Goal: Contribute content: Add original content to the website for others to see

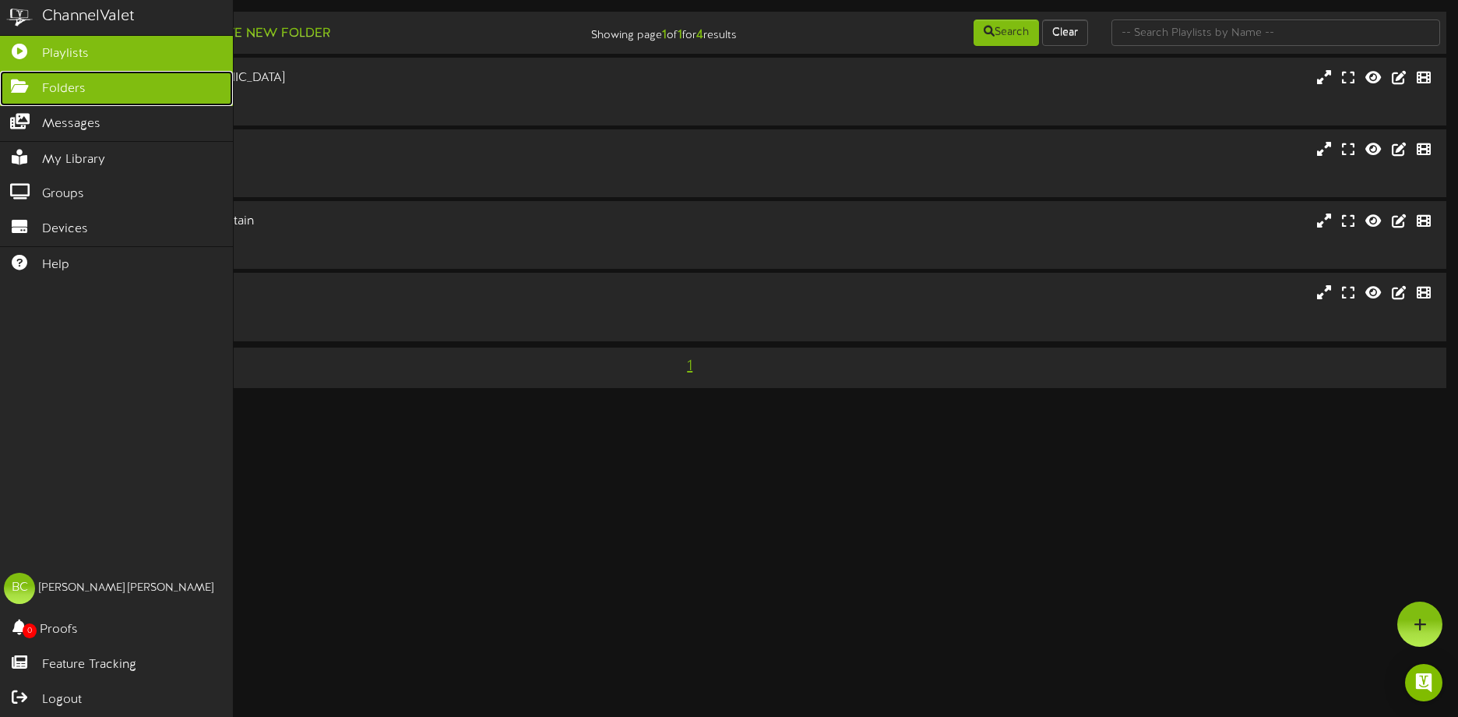
click at [46, 95] on span "Folders" at bounding box center [64, 89] width 44 height 18
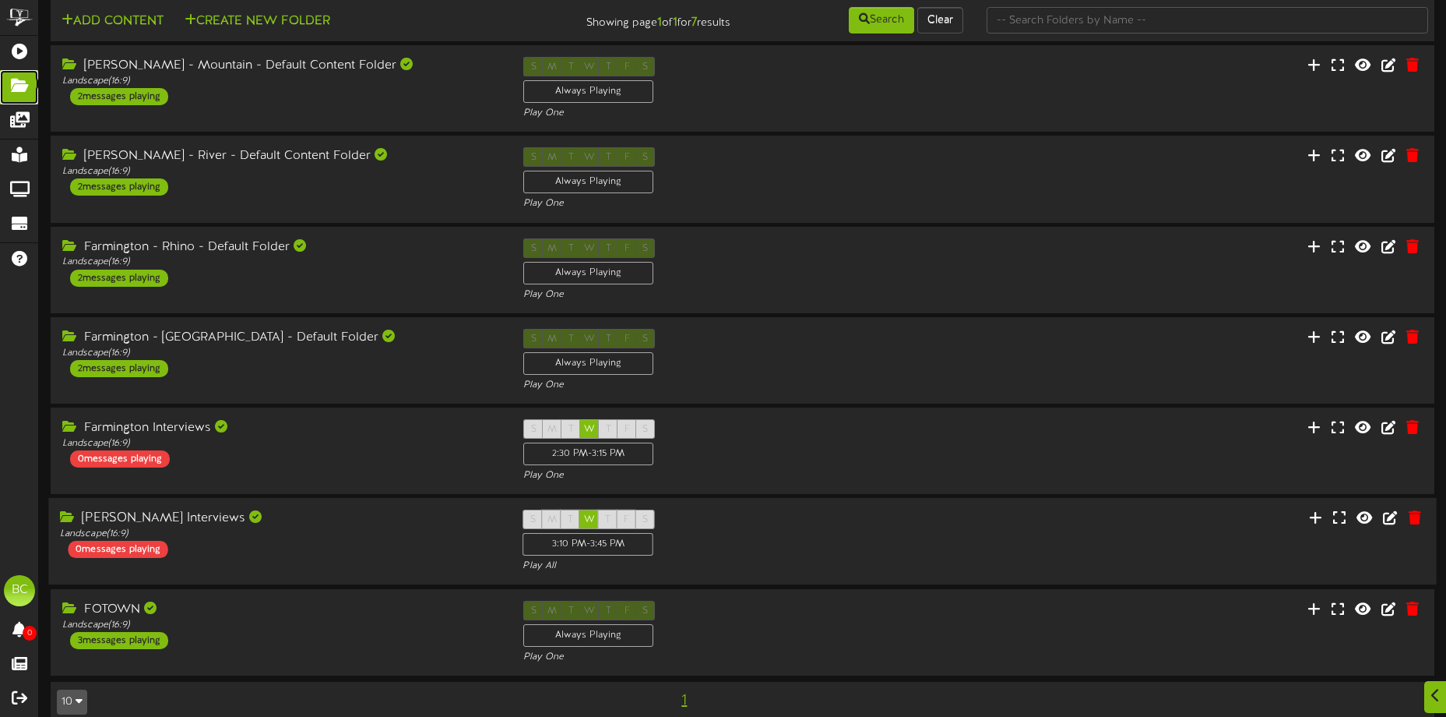
scroll to position [45, 0]
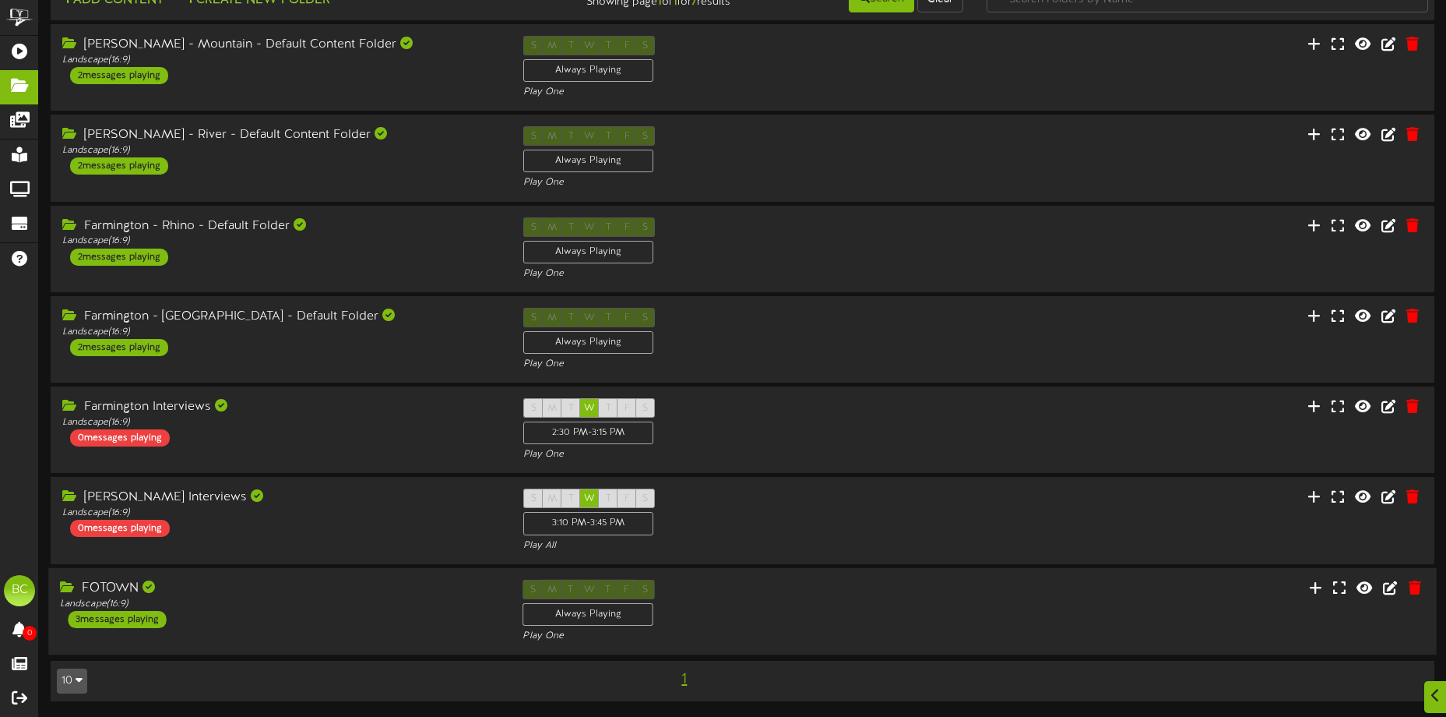
click at [248, 588] on div "FOTOWN" at bounding box center [279, 588] width 439 height 18
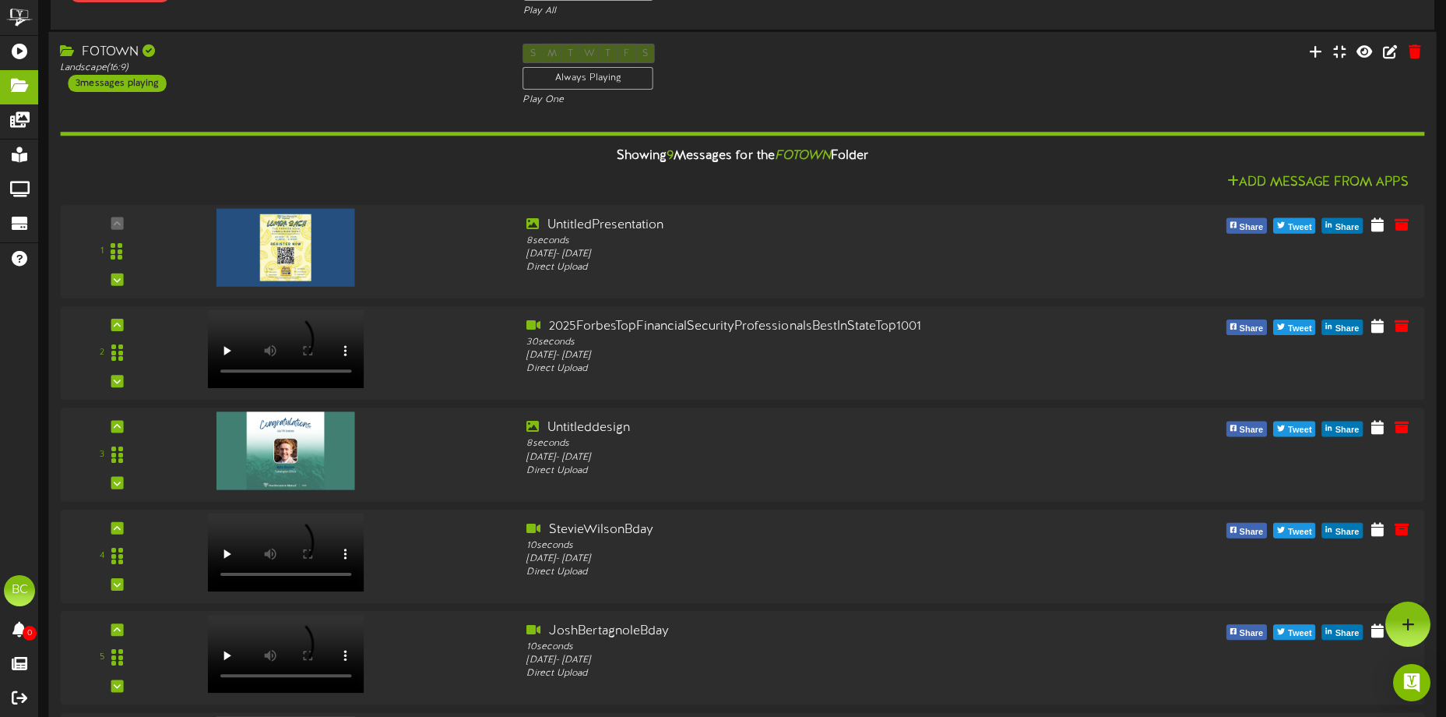
scroll to position [431, 0]
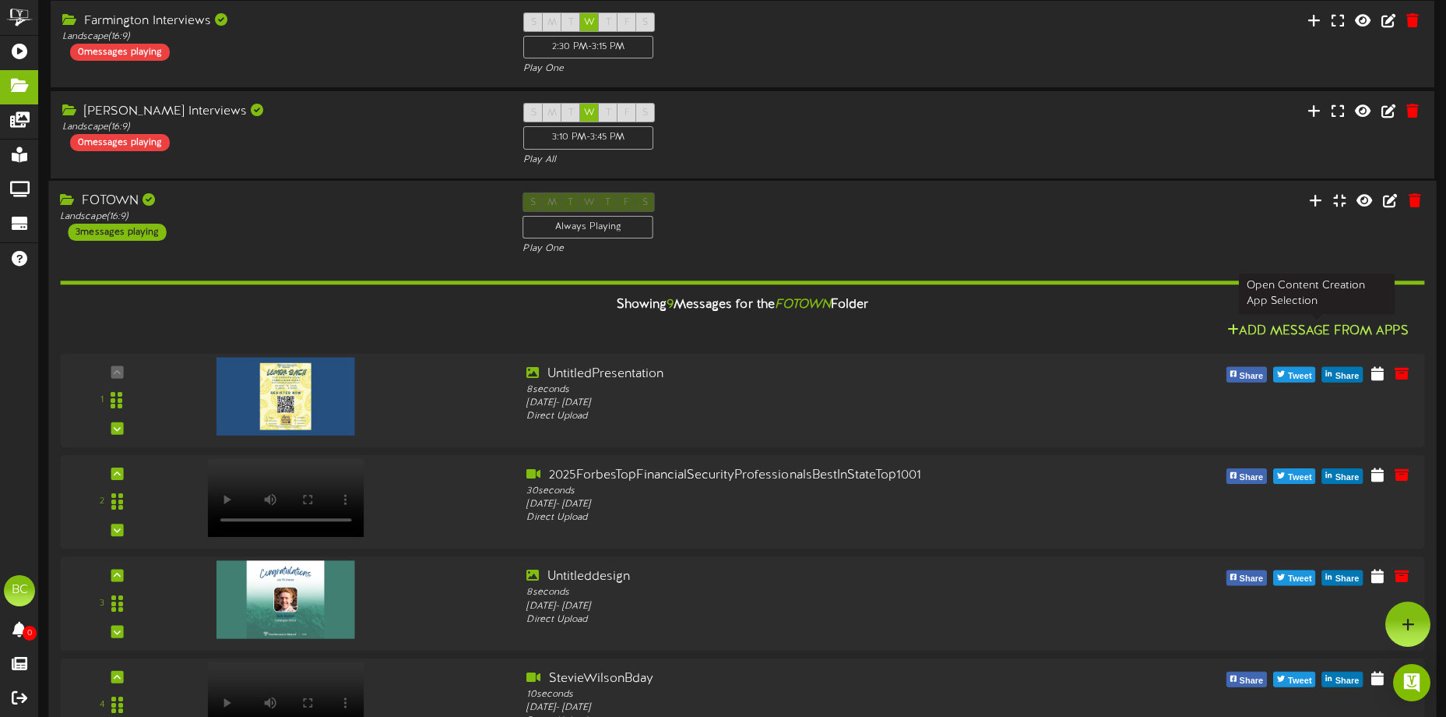
click at [1291, 326] on button "Add Message From Apps" at bounding box center [1318, 331] width 191 height 19
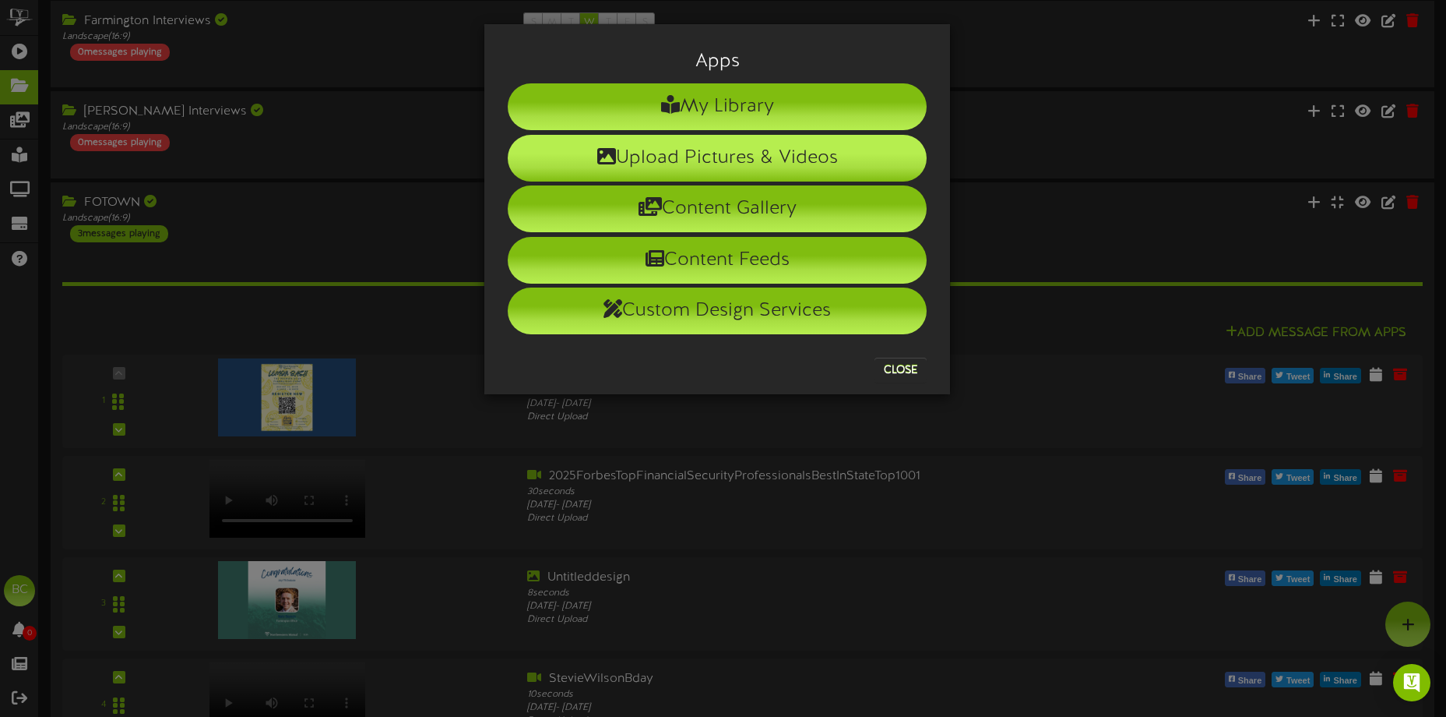
click at [680, 166] on li "Upload Pictures & Videos" at bounding box center [717, 158] width 419 height 47
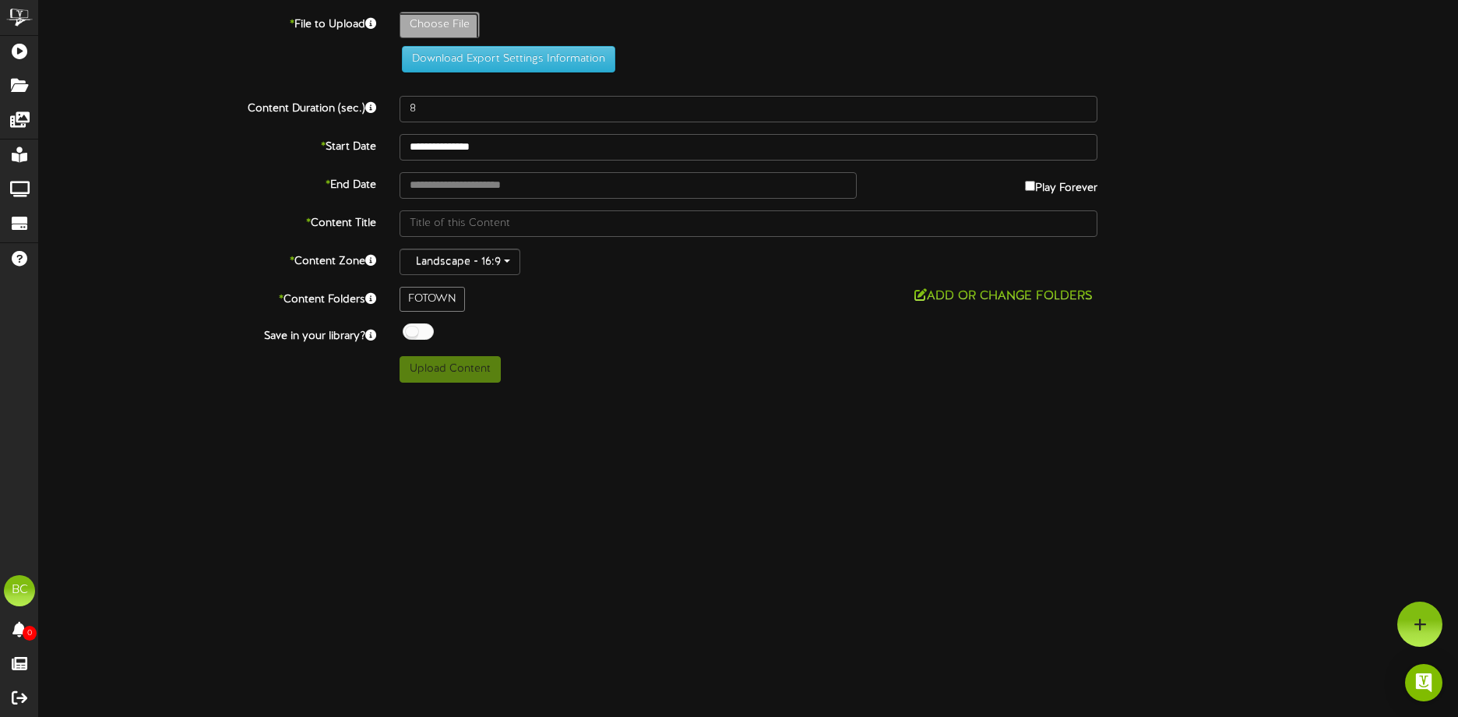
type input "**********"
type input "Untitleddesign"
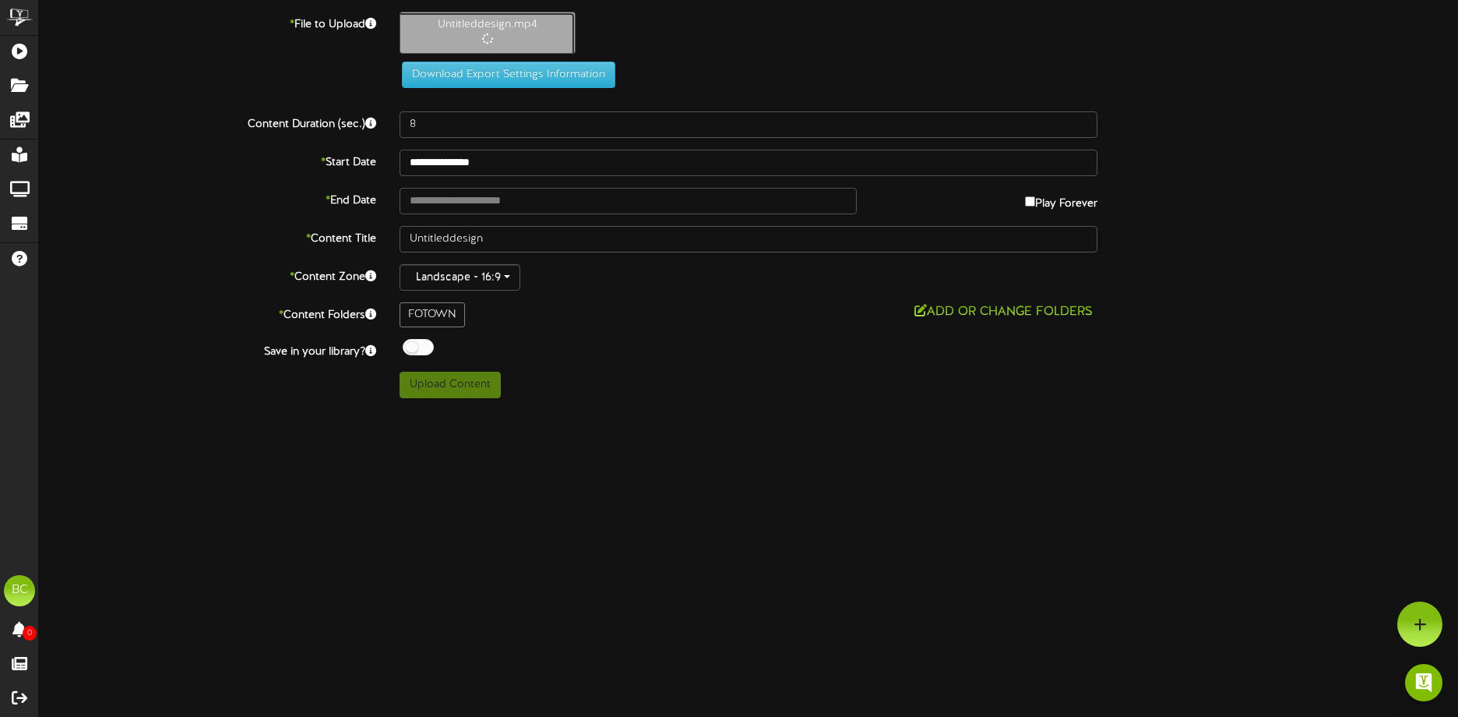
type input "45"
click at [489, 198] on input "text" at bounding box center [628, 201] width 457 height 26
type input "**********"
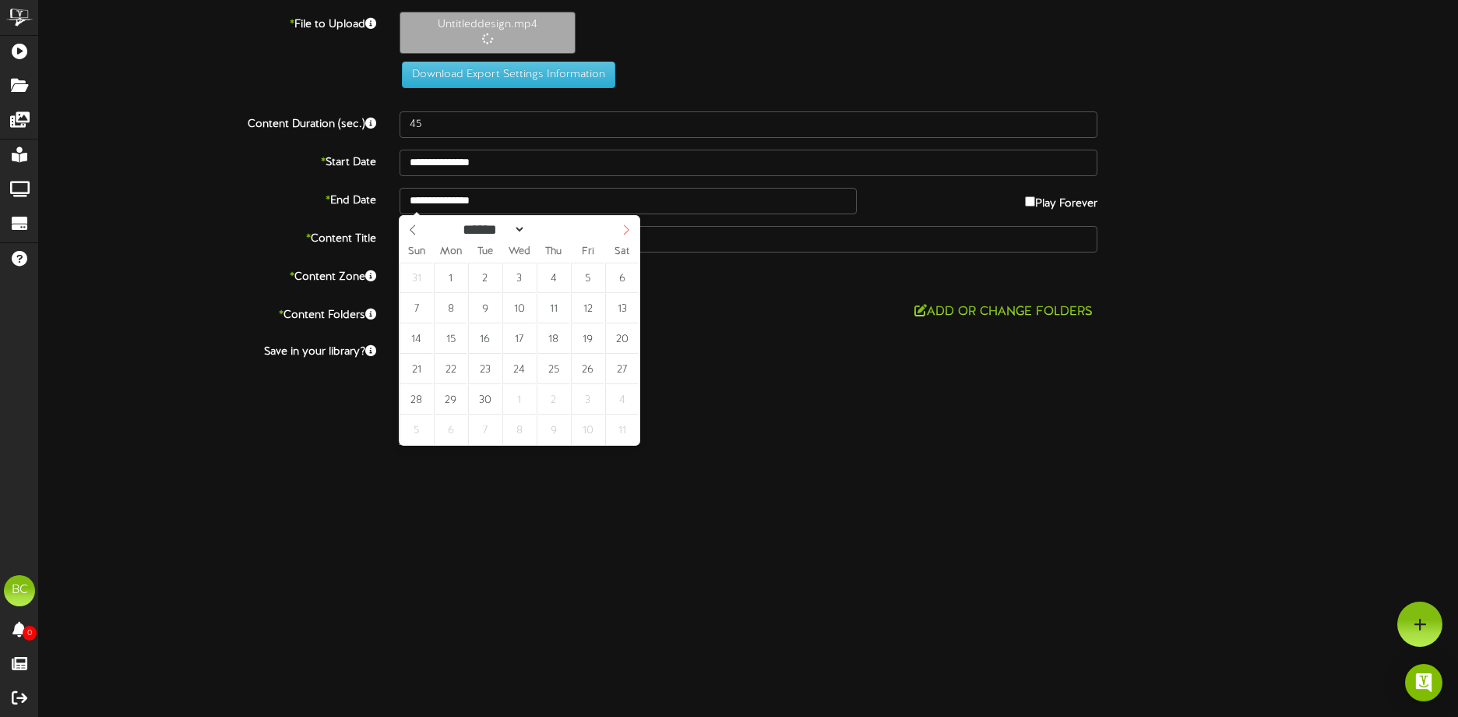
click at [628, 232] on icon at bounding box center [626, 229] width 11 height 11
select select "*"
click at [415, 230] on div "****** ********* ******* ******** ******** ****" at bounding box center [520, 228] width 240 height 25
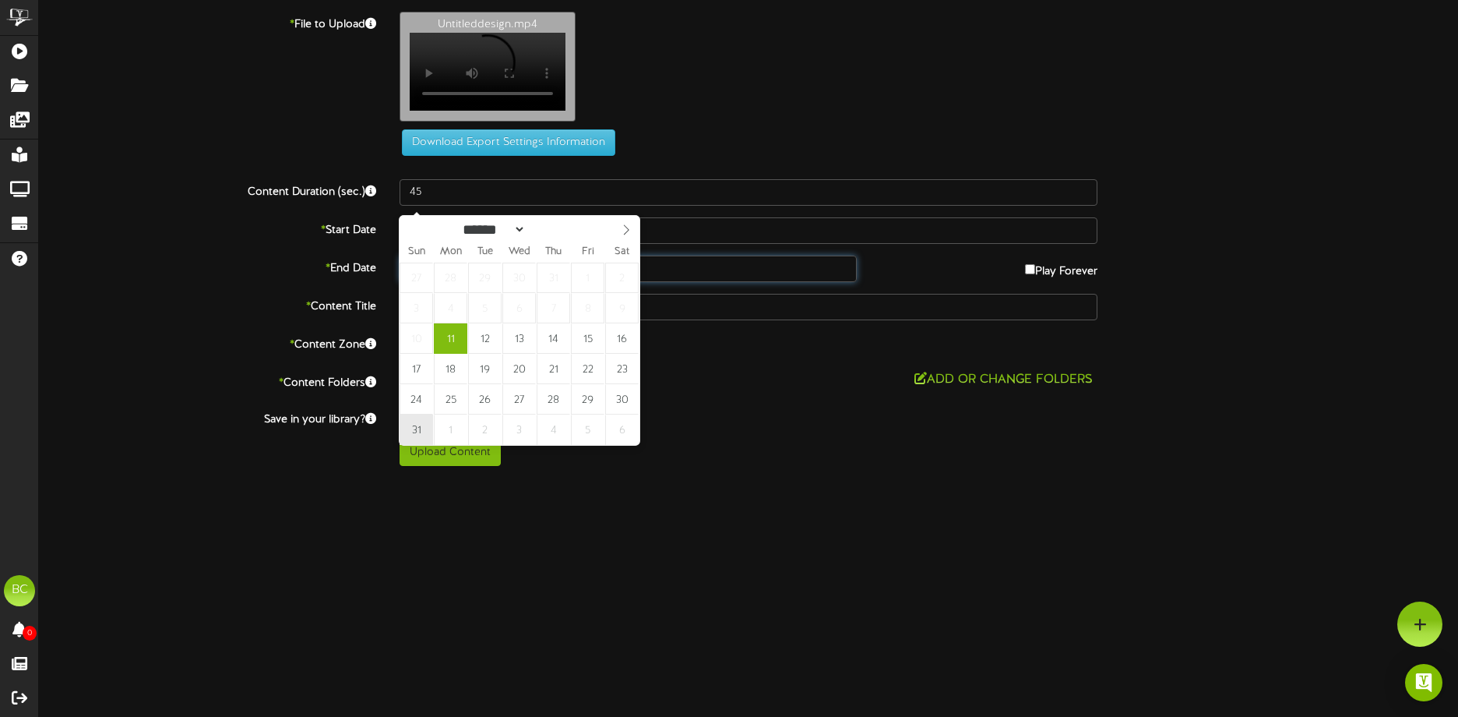
type input "**********"
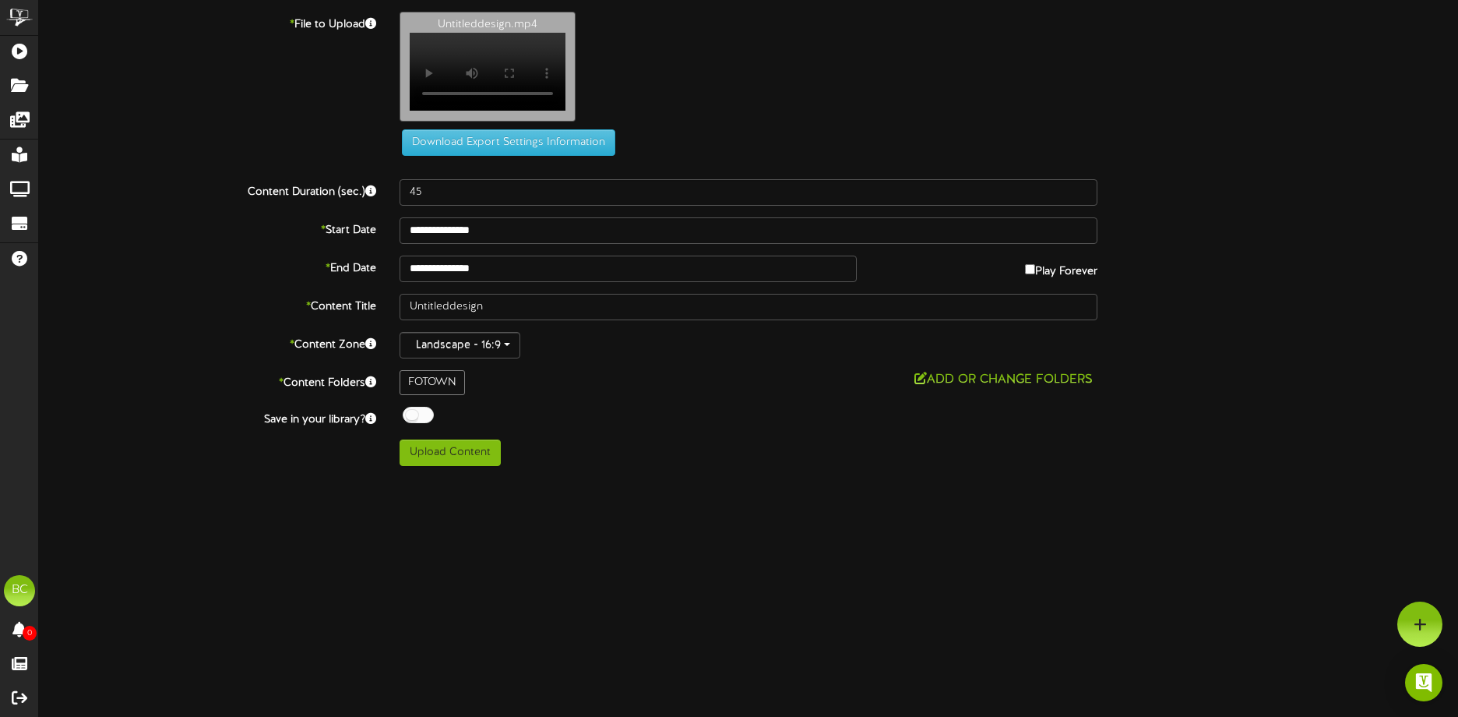
click at [644, 477] on html "ChannelValet Playlists Folders Messages My Library Groups Devices Help BC Britt…" at bounding box center [729, 238] width 1458 height 477
click at [451, 459] on button "Upload Content" at bounding box center [450, 452] width 101 height 26
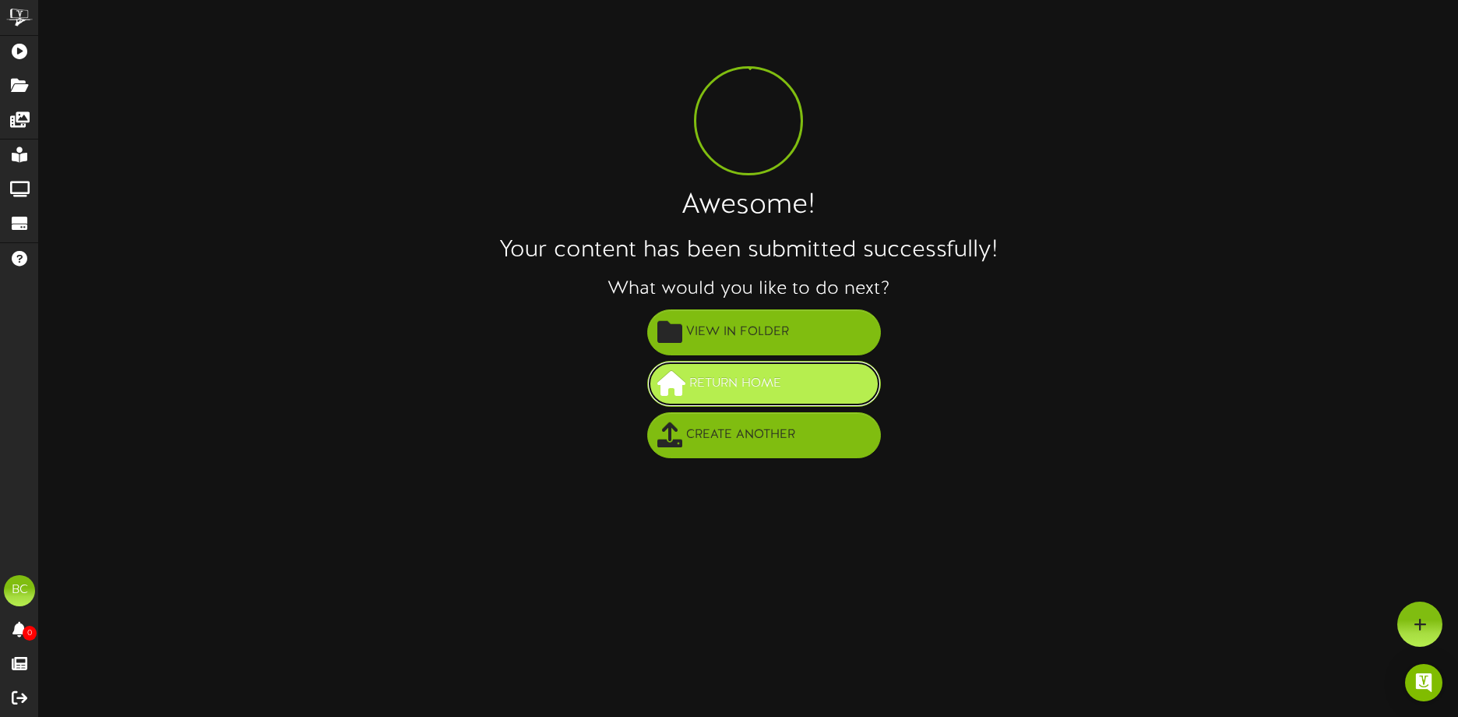
click at [676, 376] on span at bounding box center [671, 383] width 28 height 25
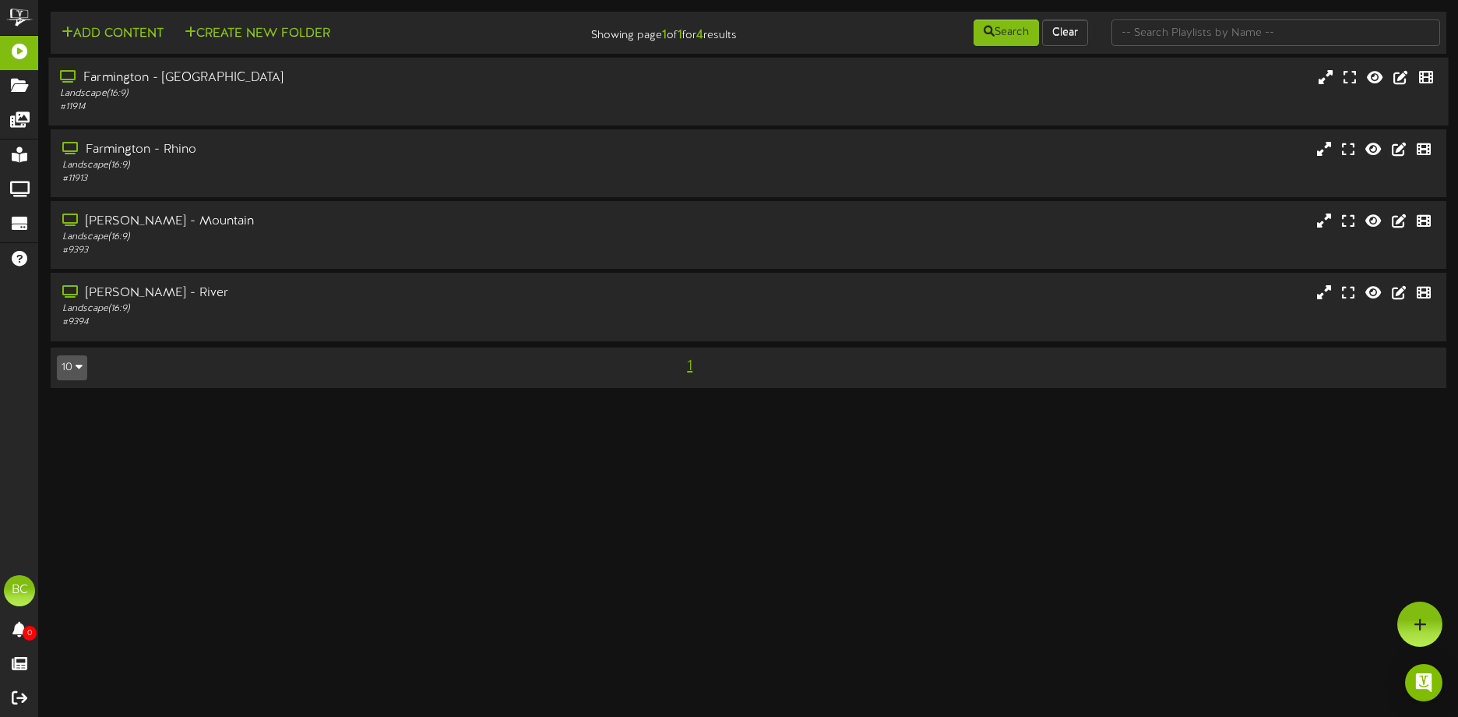
click at [140, 76] on div "Farmington - [GEOGRAPHIC_DATA]" at bounding box center [340, 78] width 560 height 18
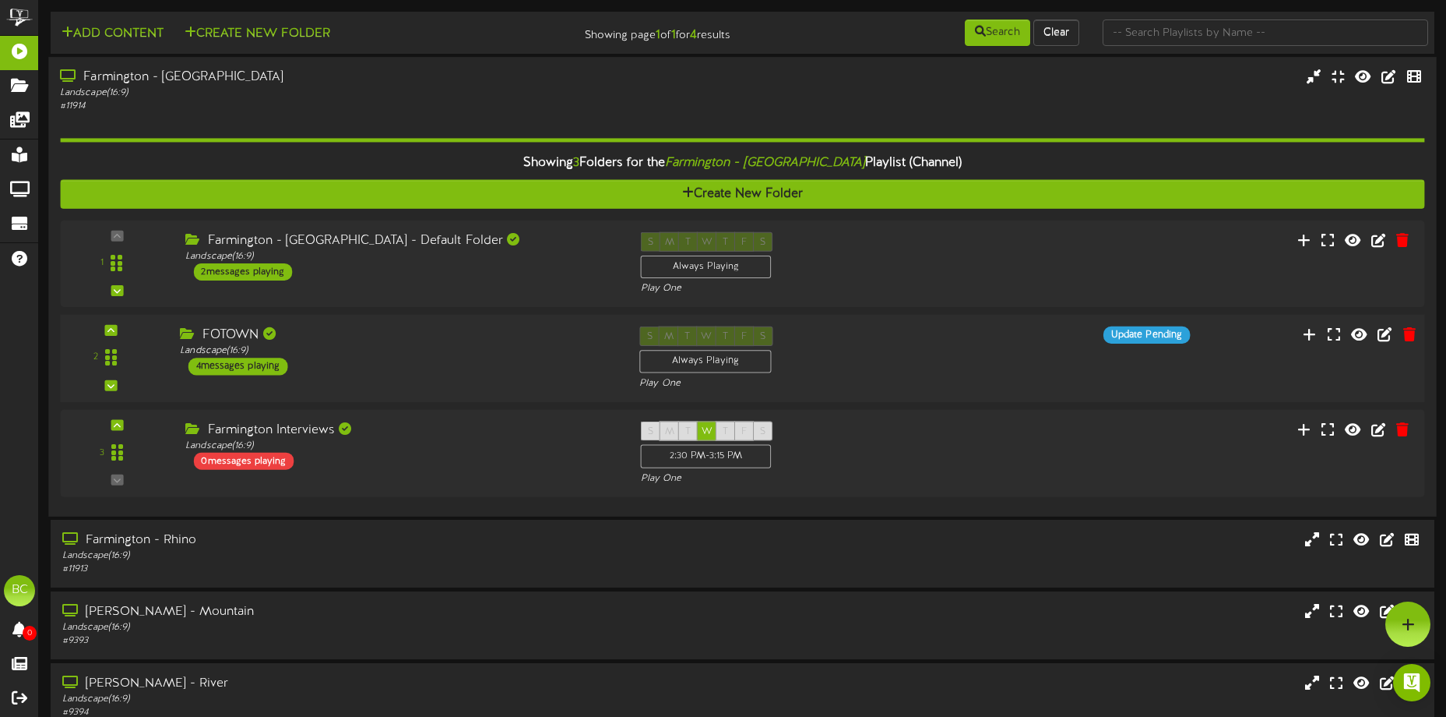
click at [235, 325] on div "2 FOTOWN ( 16:9" at bounding box center [743, 359] width 1378 height 88
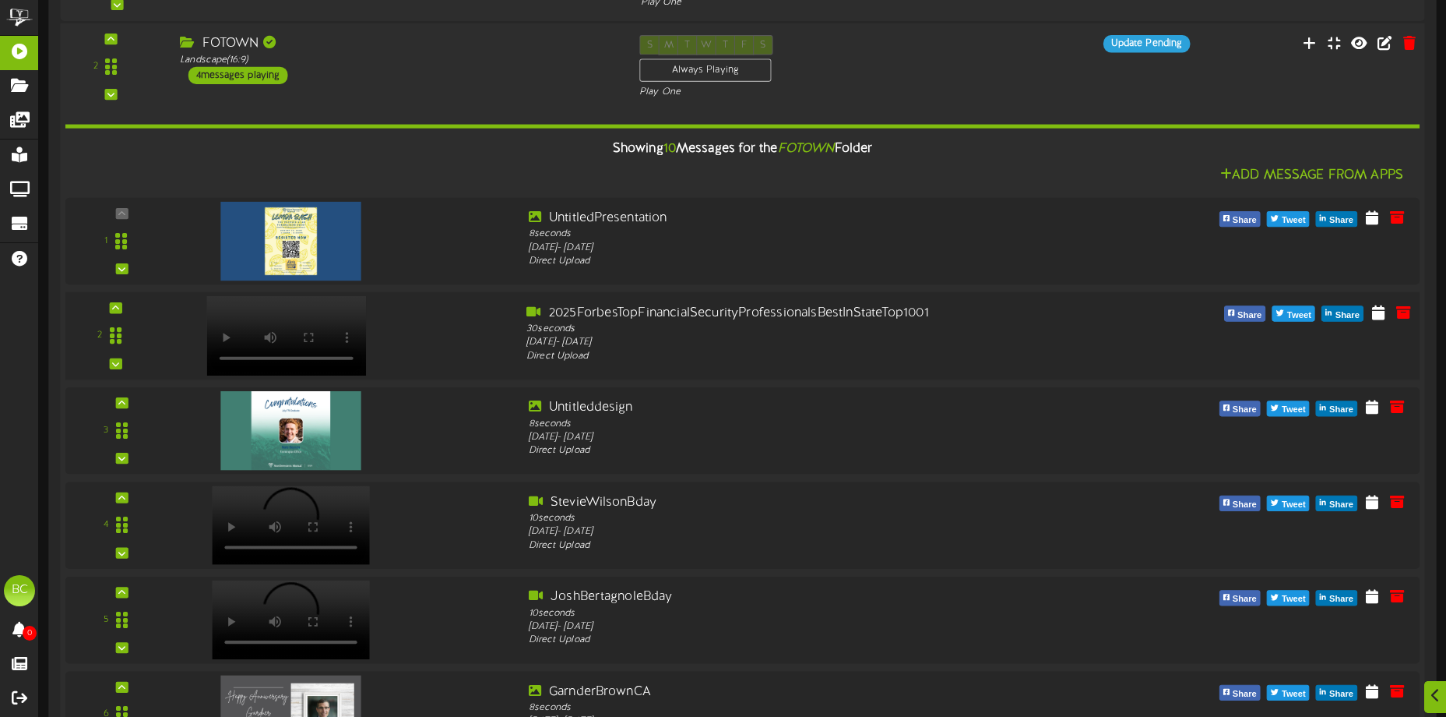
scroll to position [312, 0]
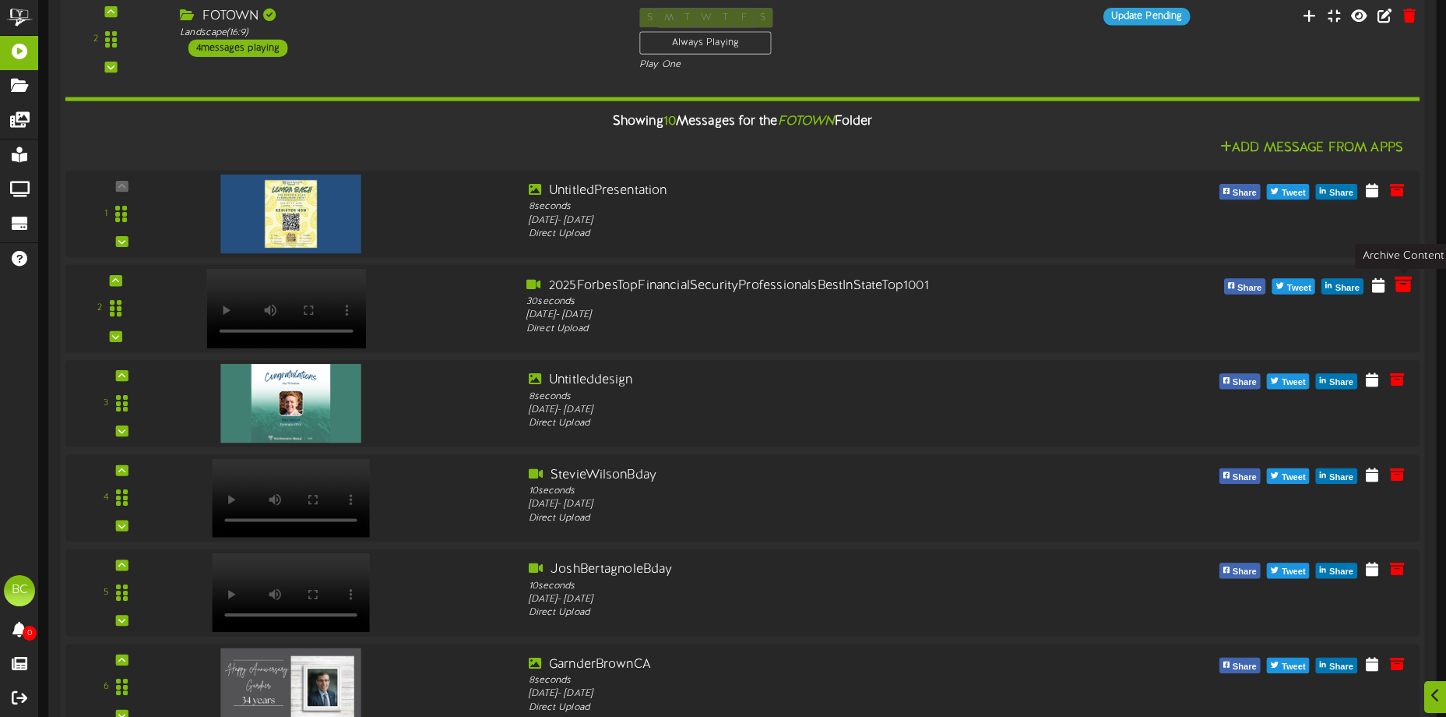
click at [1396, 289] on icon at bounding box center [1403, 284] width 17 height 17
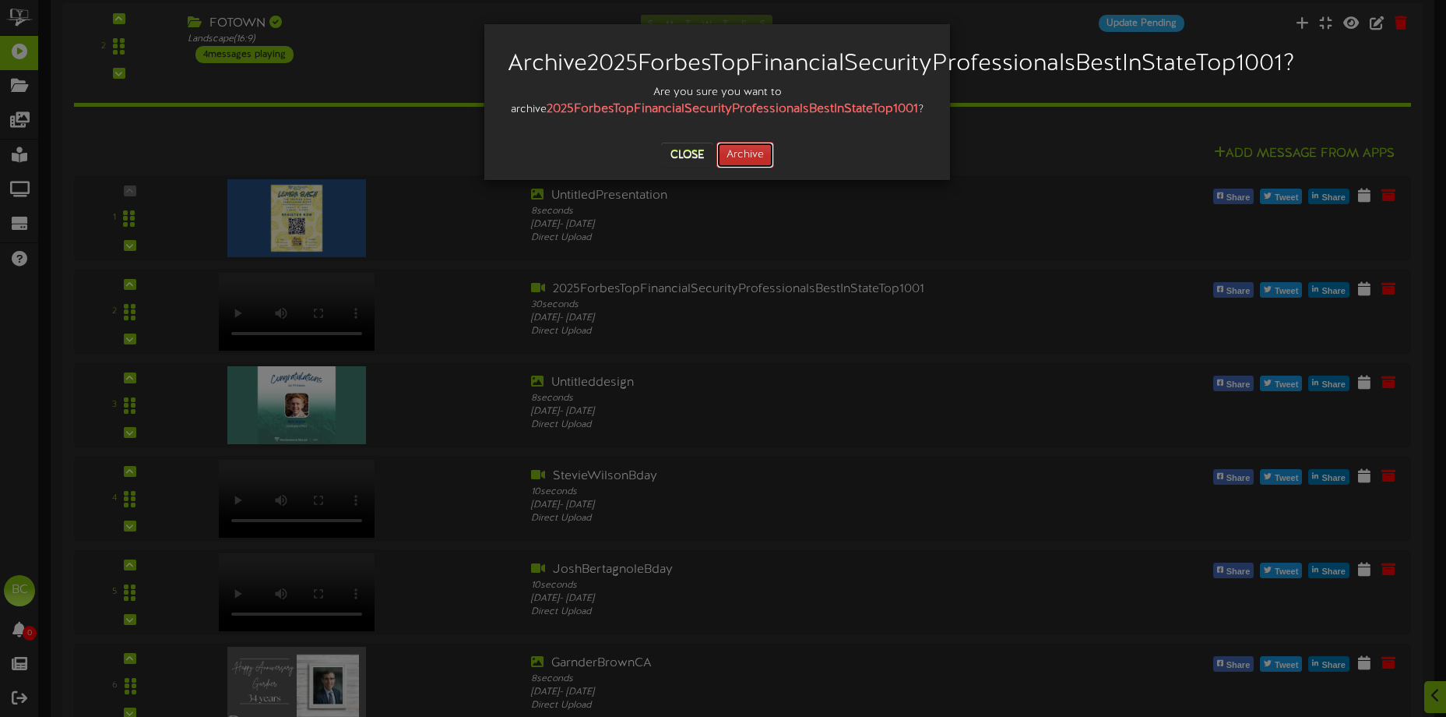
click at [741, 168] on button "Archive" at bounding box center [746, 155] width 58 height 26
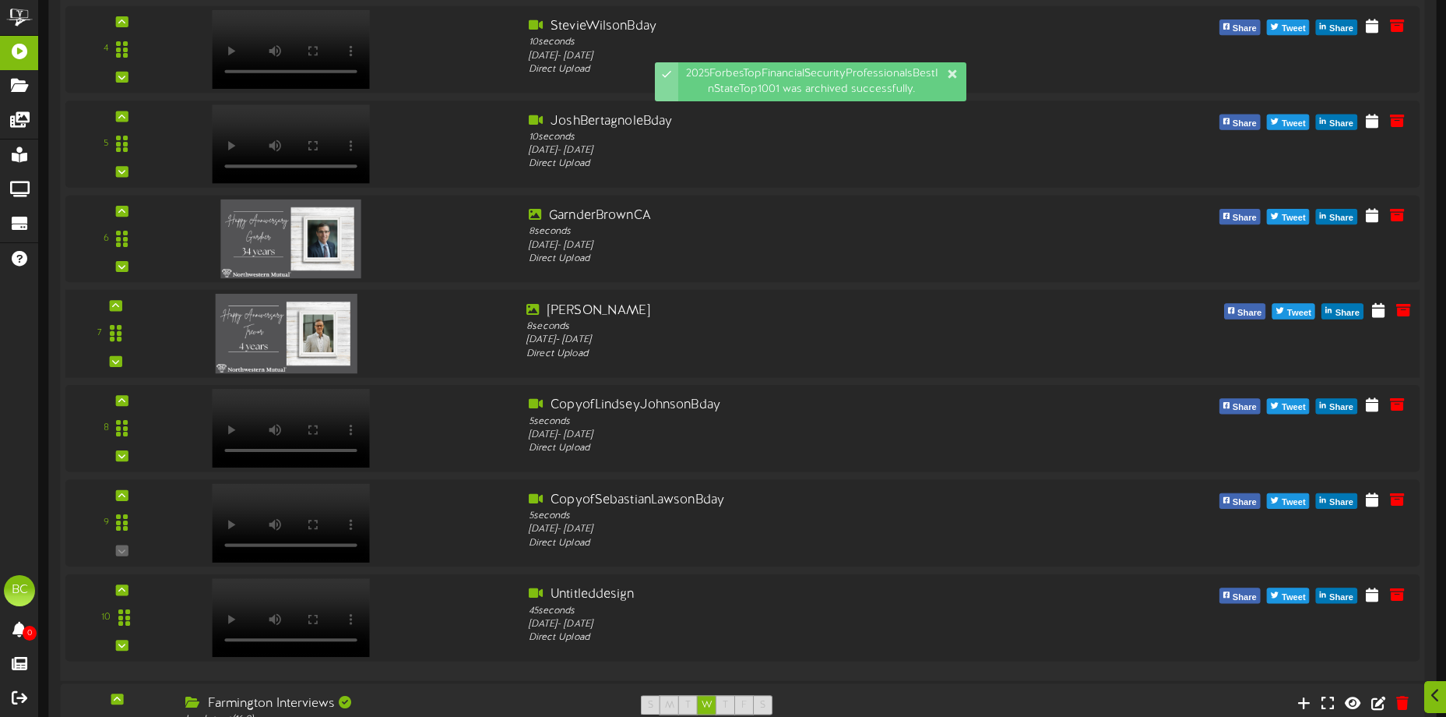
scroll to position [779, 0]
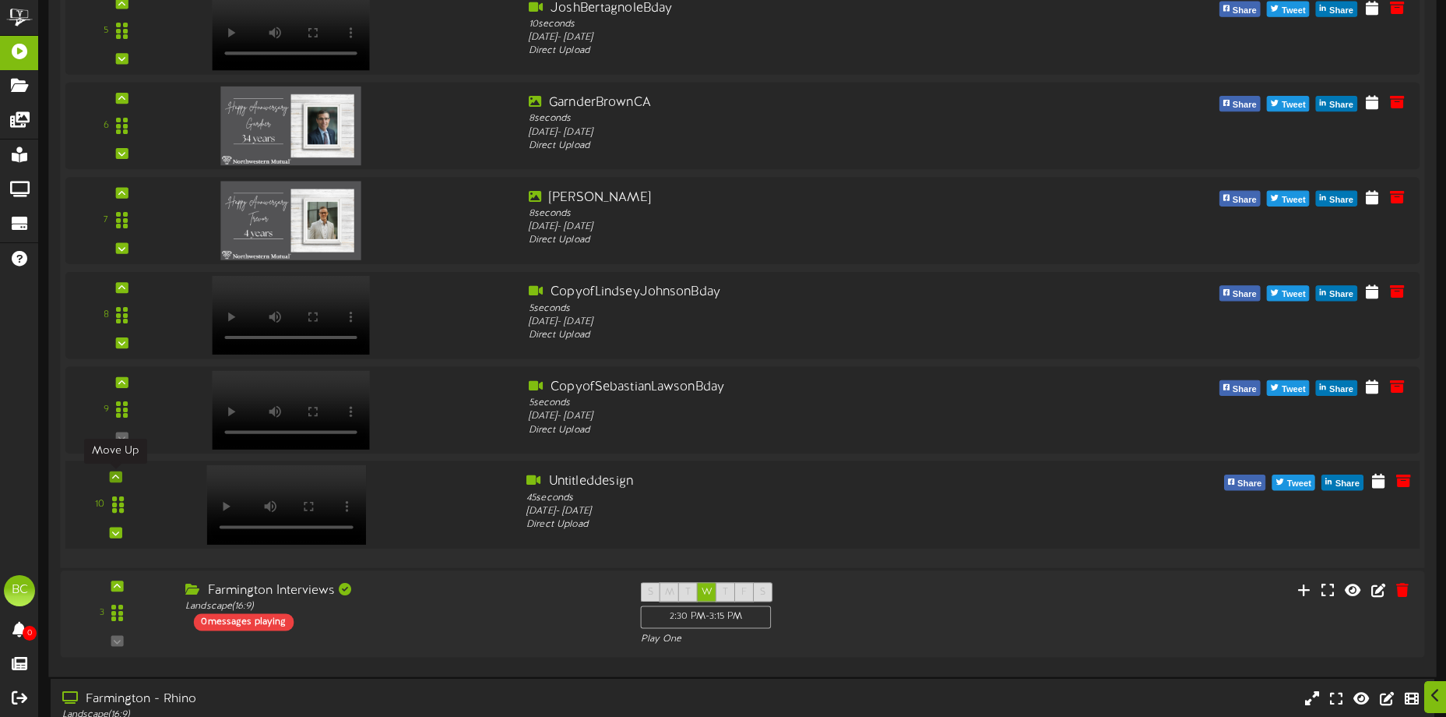
click at [111, 471] on div at bounding box center [115, 476] width 12 height 11
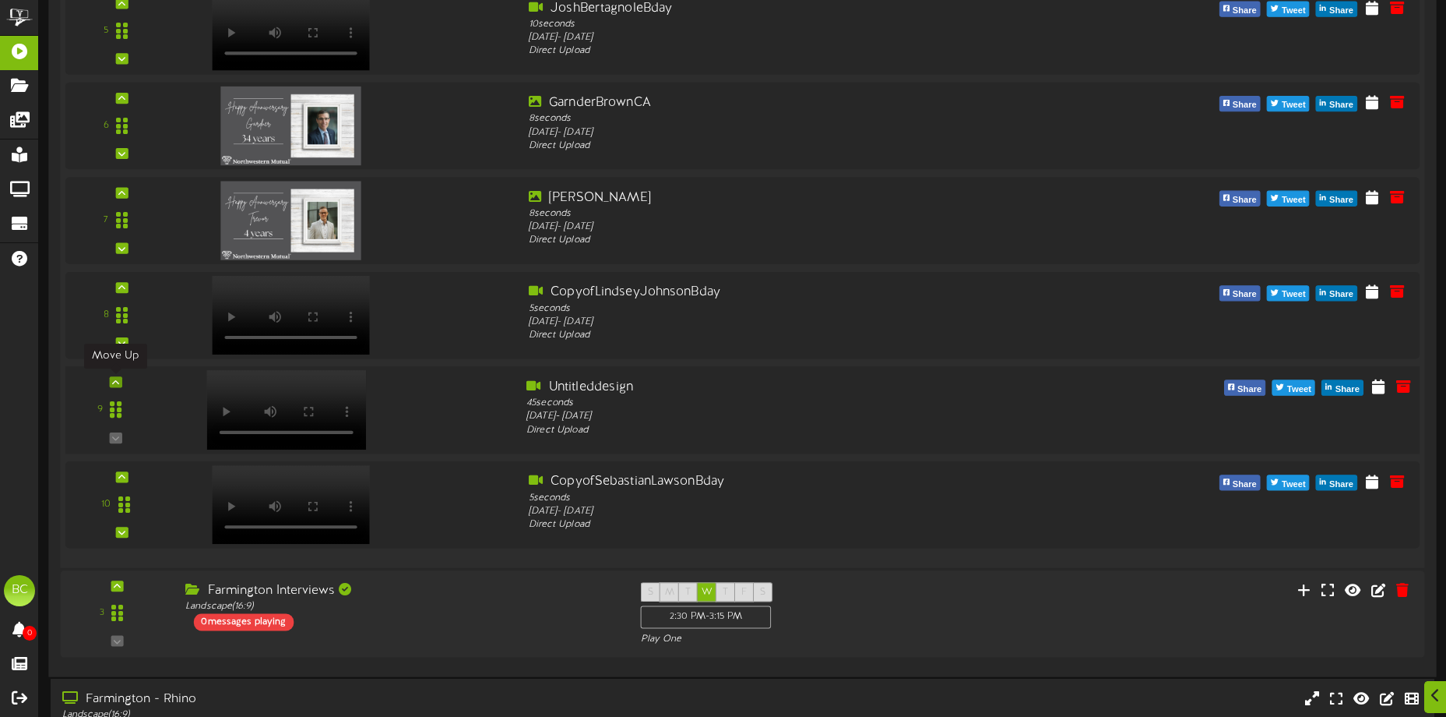
click at [115, 384] on icon at bounding box center [115, 382] width 7 height 8
click at [121, 291] on div at bounding box center [115, 287] width 12 height 11
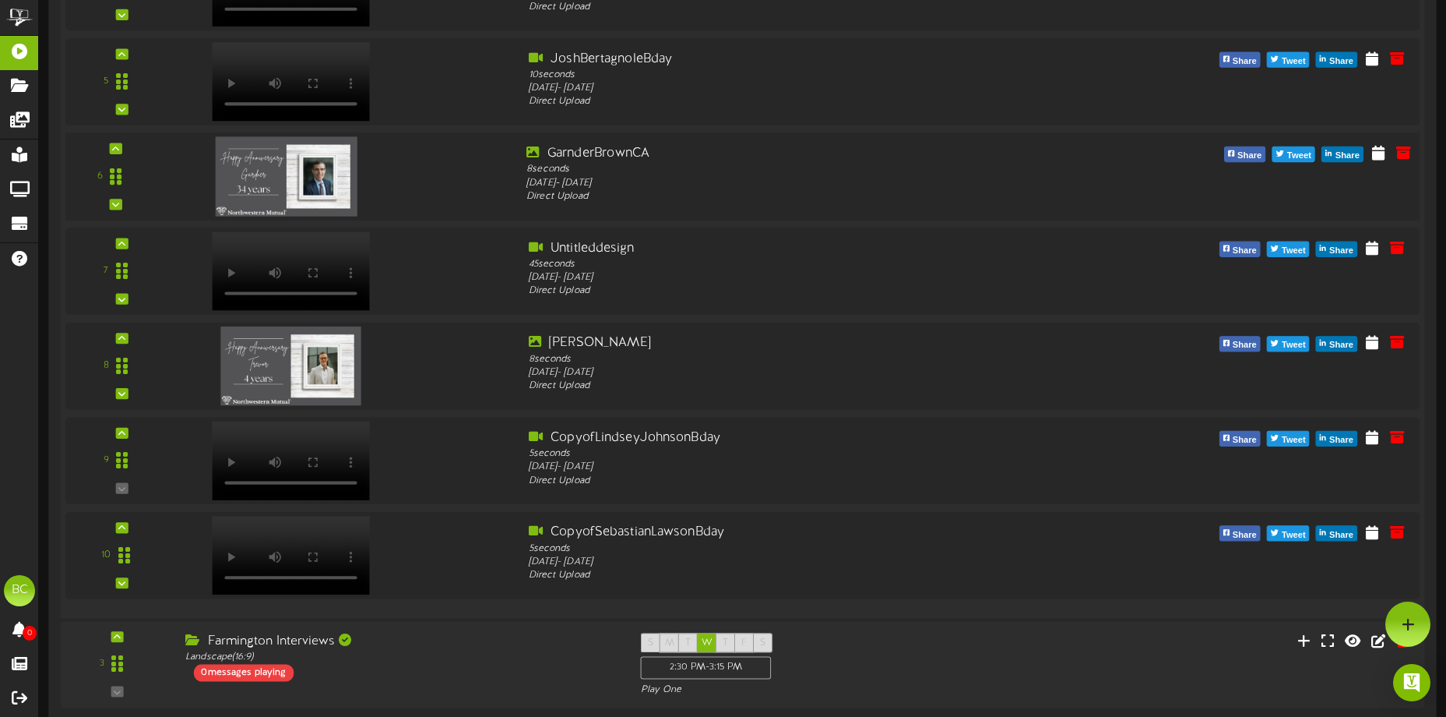
scroll to position [623, 0]
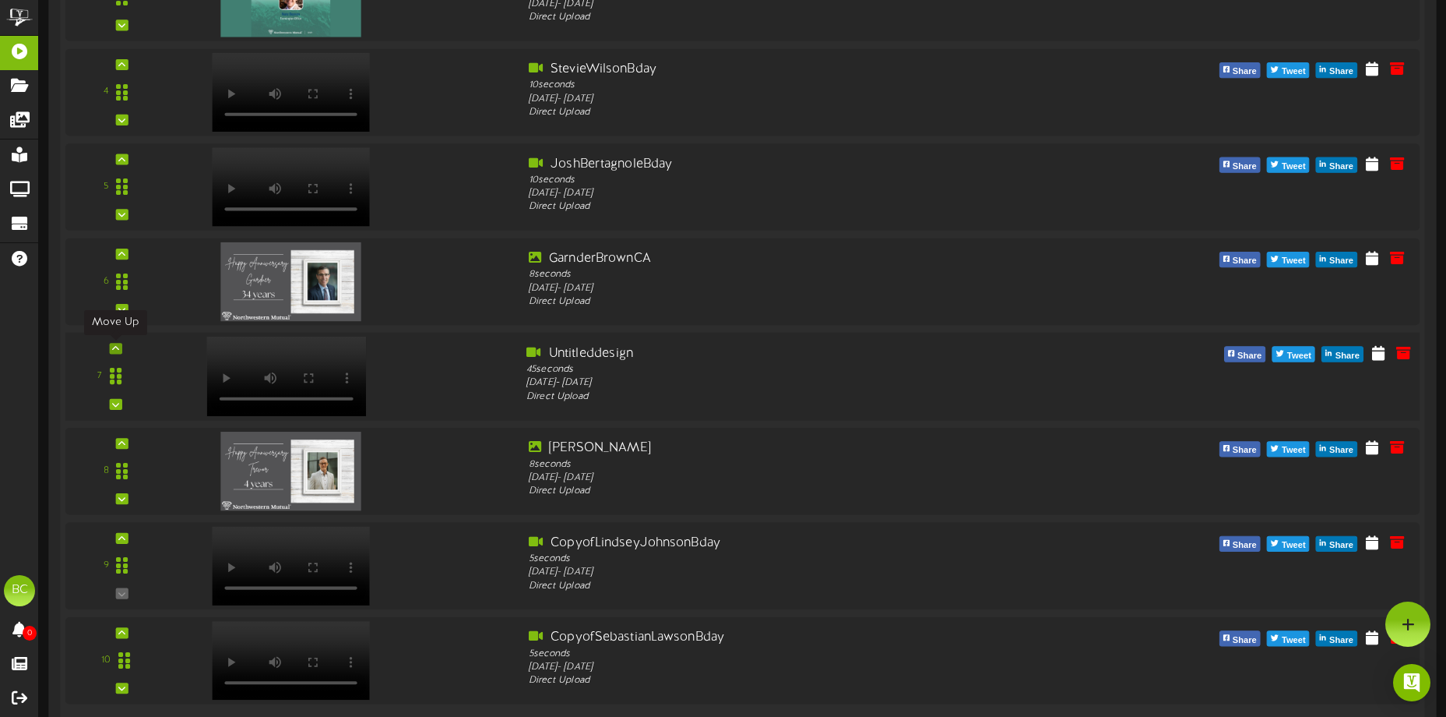
click at [114, 348] on icon at bounding box center [115, 348] width 7 height 8
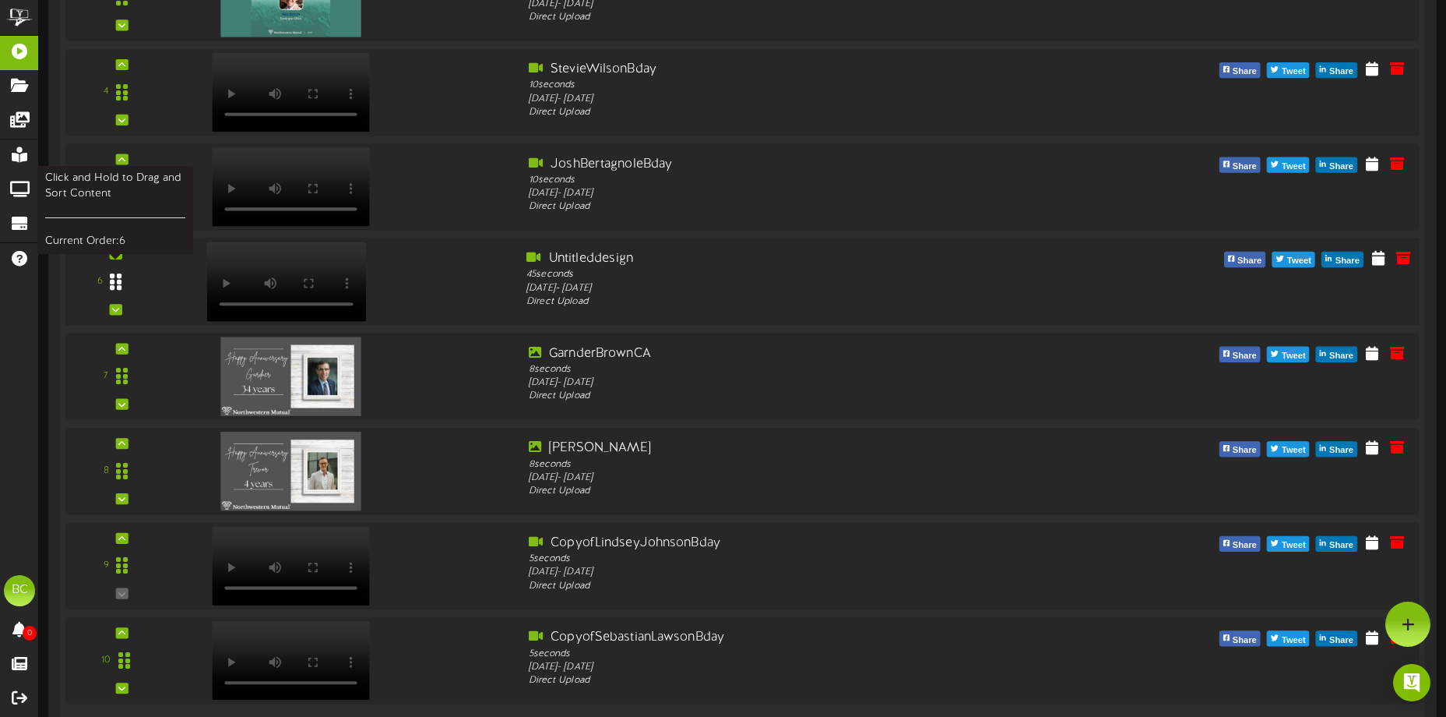
click at [118, 262] on div at bounding box center [116, 282] width 36 height 40
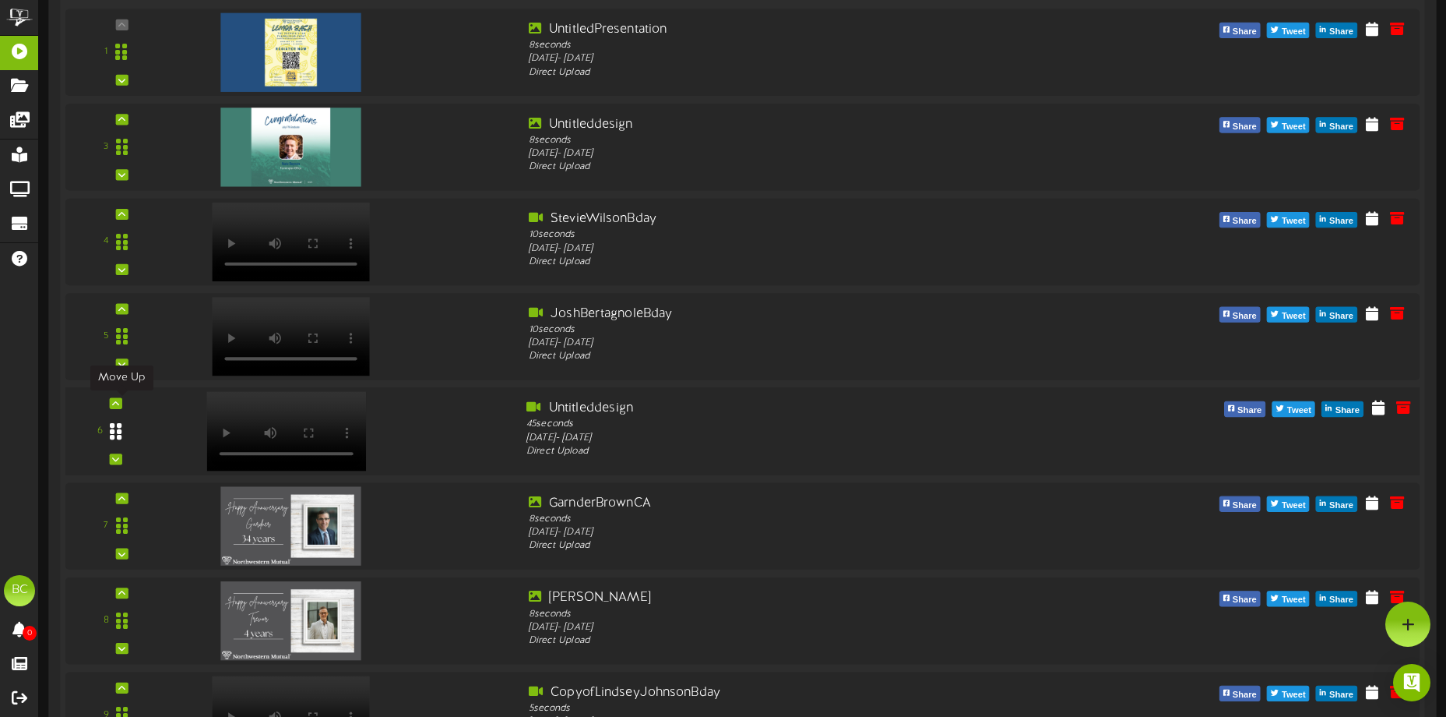
scroll to position [467, 0]
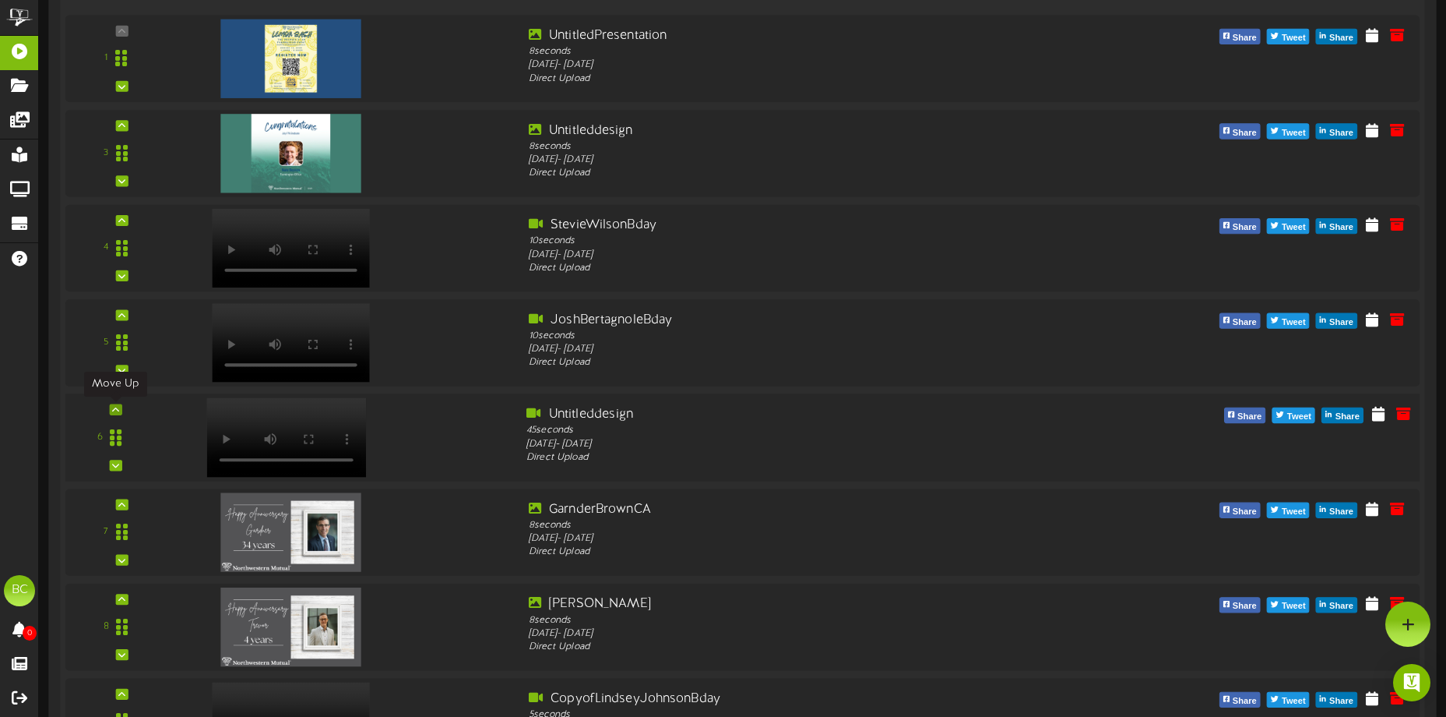
click at [114, 410] on icon at bounding box center [115, 410] width 7 height 8
click at [114, 315] on icon at bounding box center [115, 315] width 7 height 8
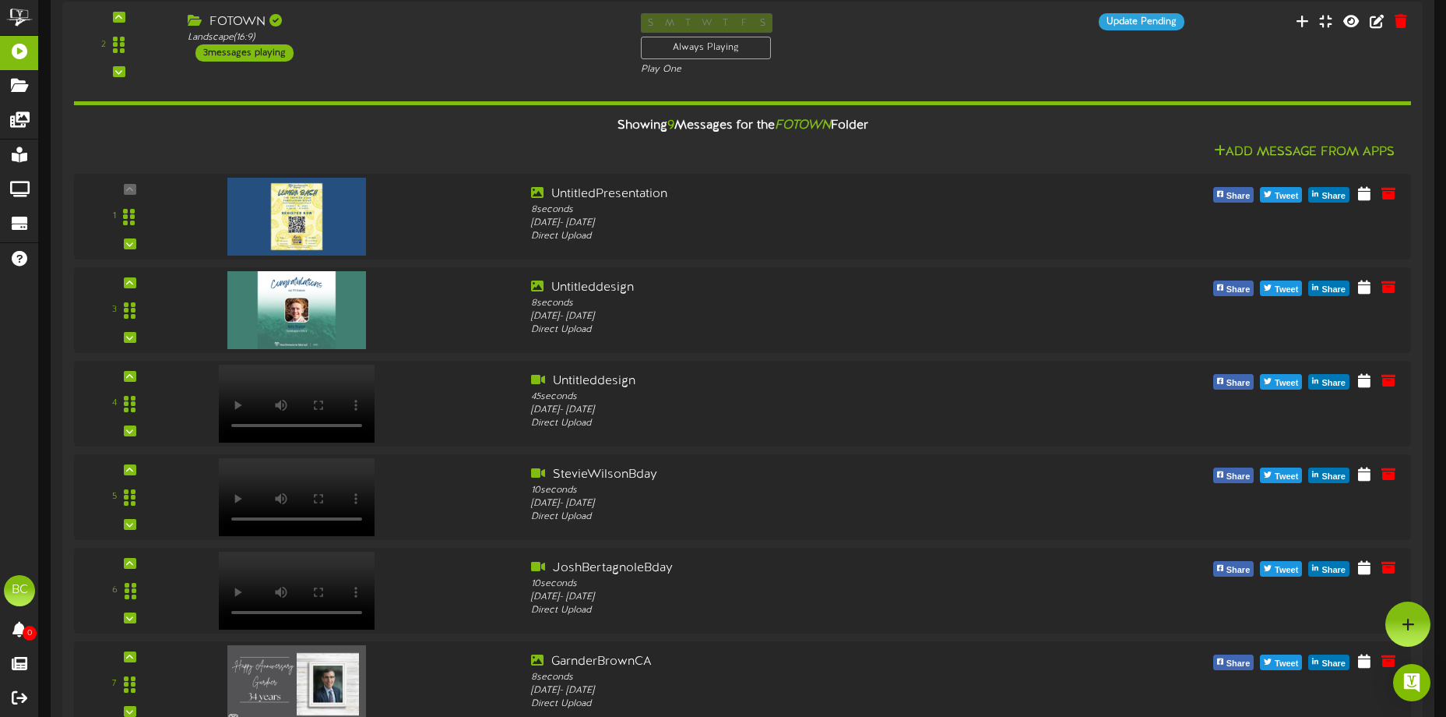
scroll to position [234, 0]
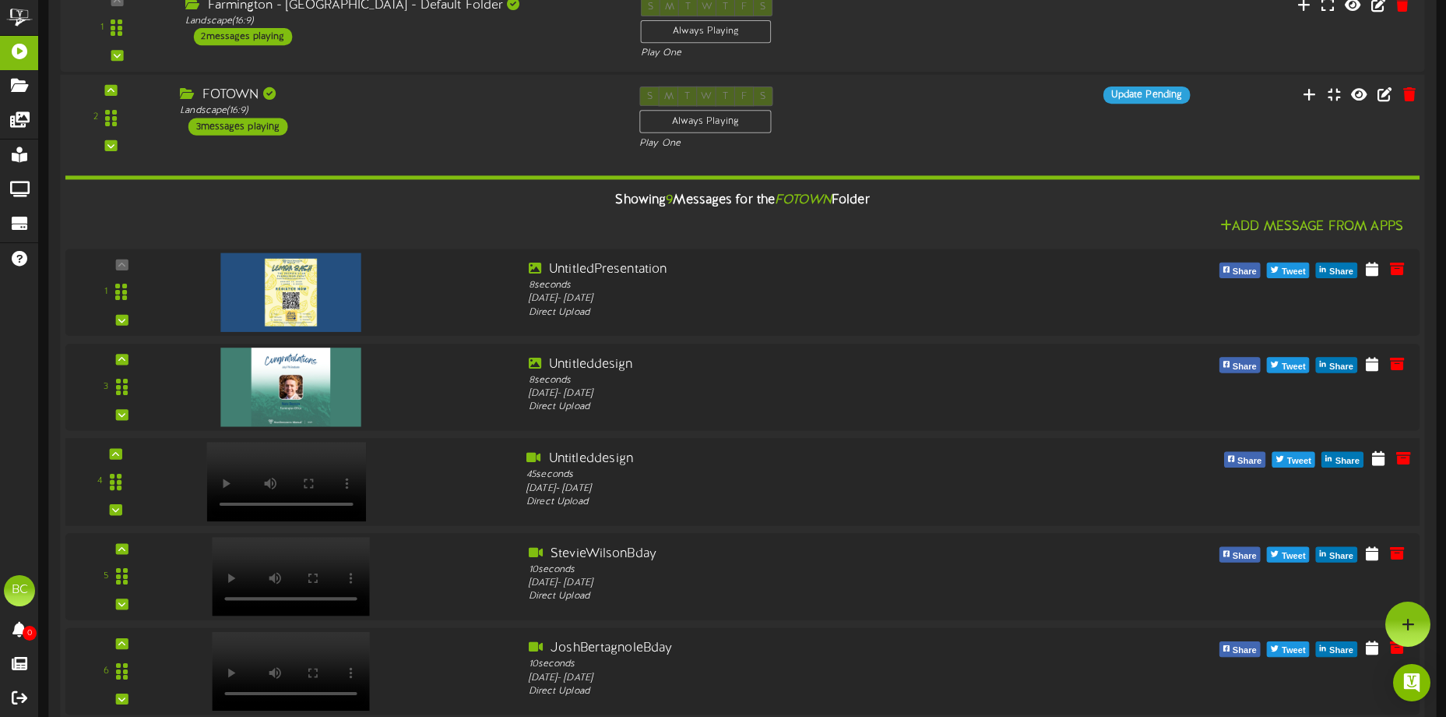
click at [123, 452] on div "4" at bounding box center [115, 482] width 90 height 64
click at [120, 452] on div at bounding box center [115, 454] width 12 height 11
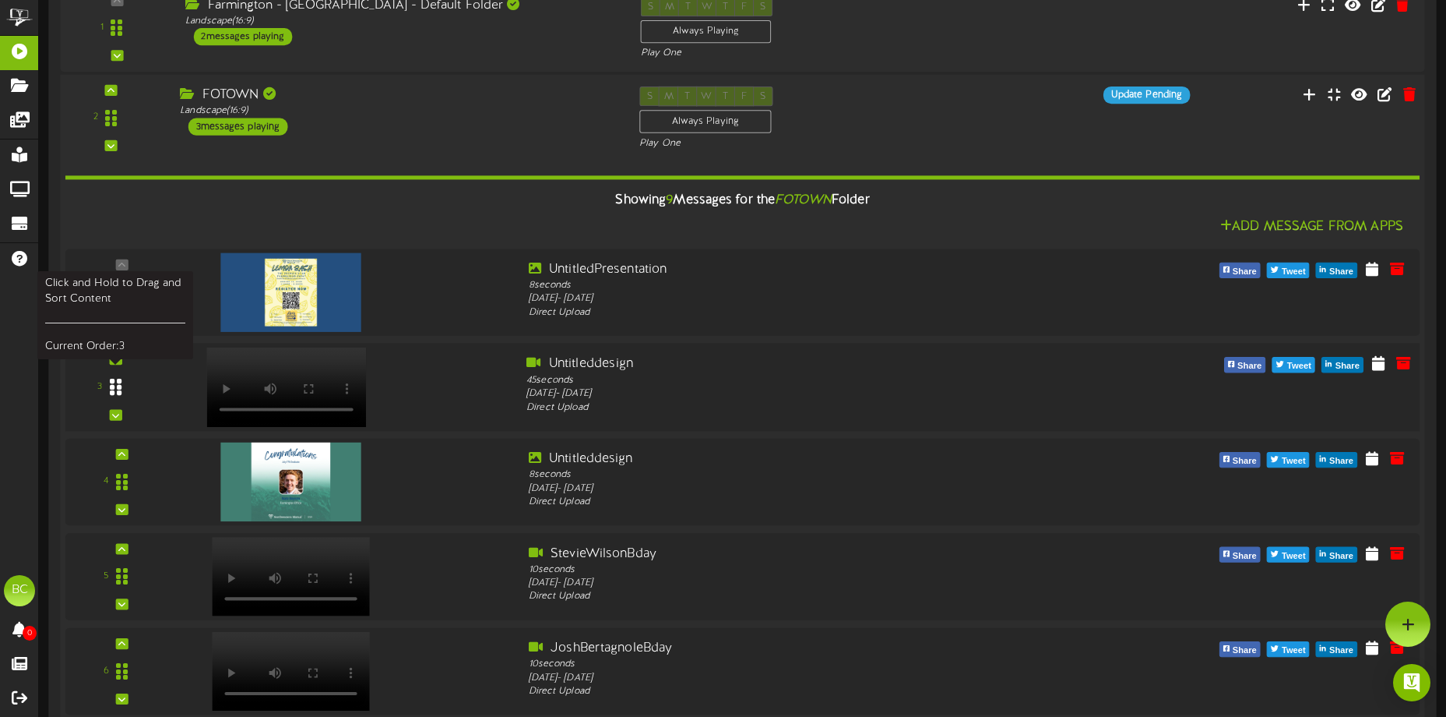
click at [111, 382] on icon at bounding box center [116, 387] width 12 height 19
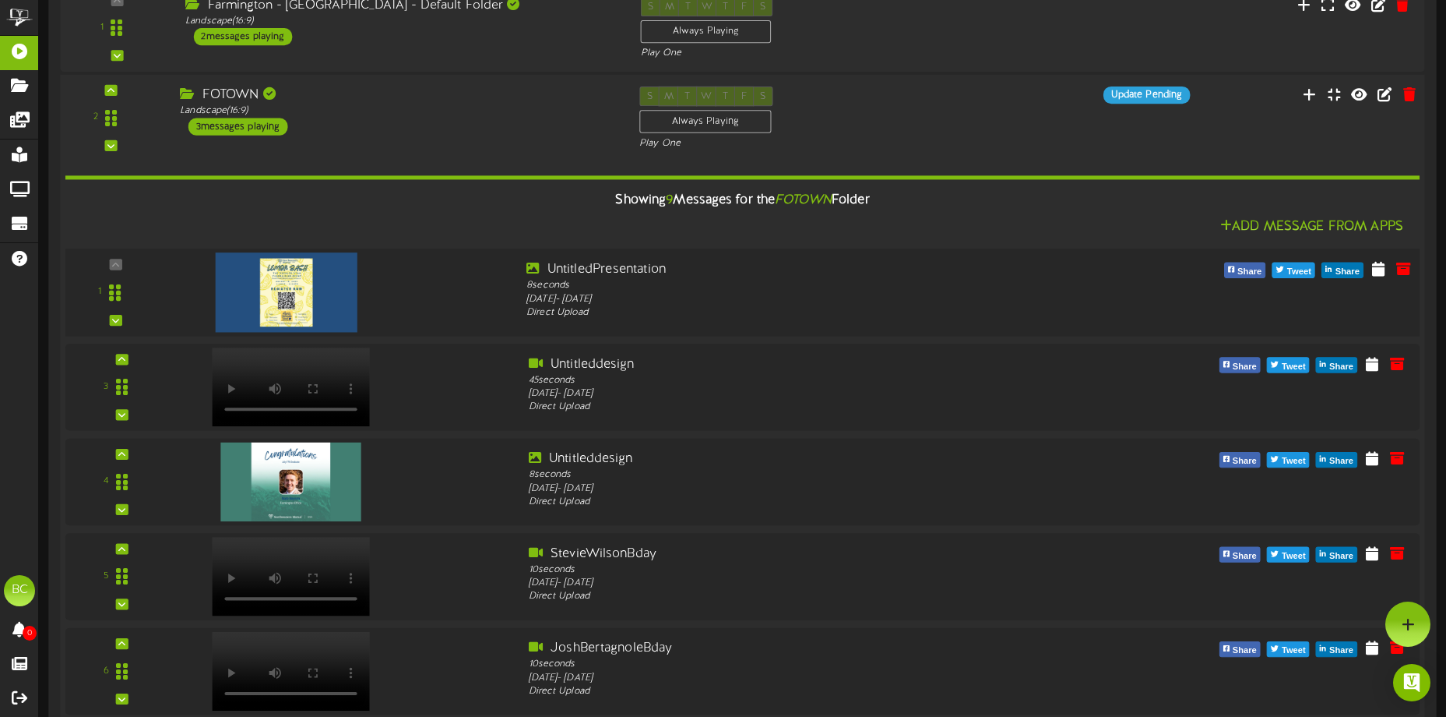
drag, startPoint x: 180, startPoint y: 304, endPoint x: 183, endPoint y: 262, distance: 41.4
click at [183, 262] on div at bounding box center [344, 288] width 342 height 56
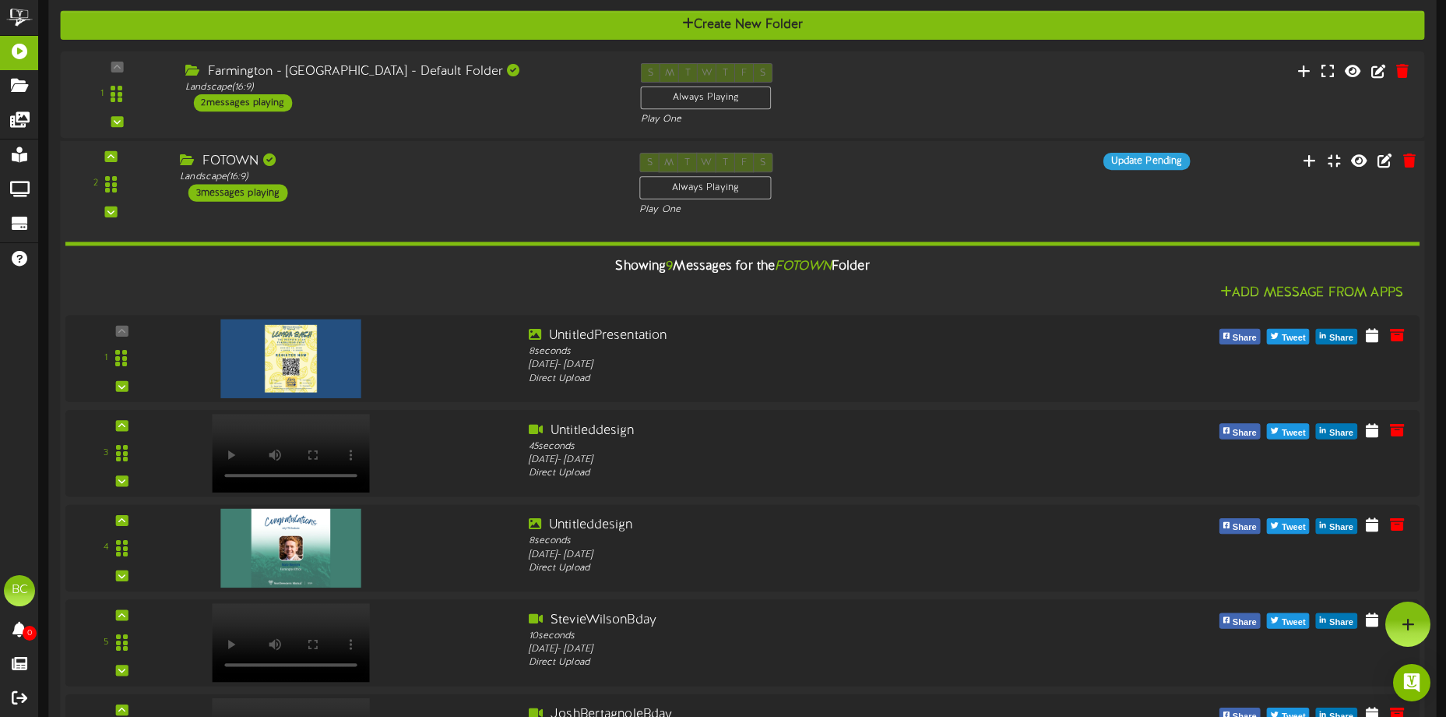
scroll to position [156, 0]
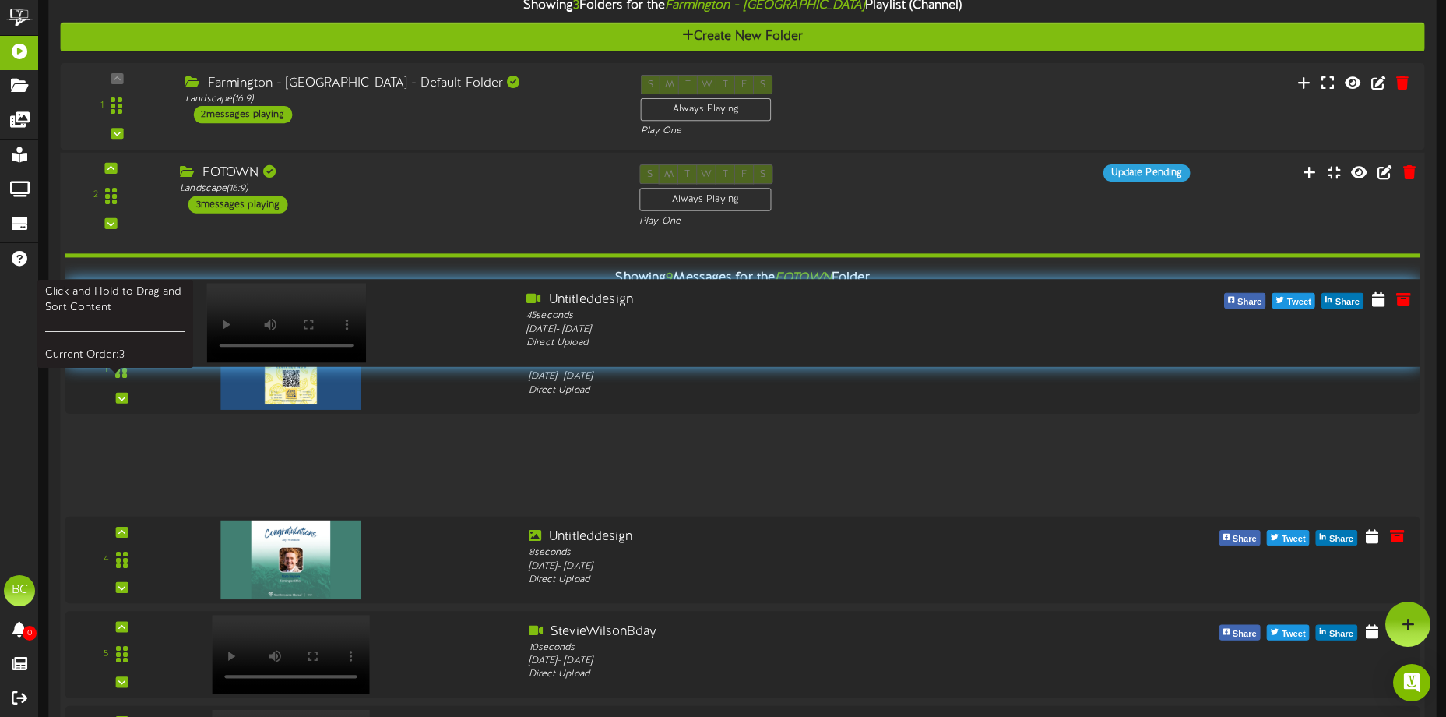
drag, startPoint x: 115, startPoint y: 468, endPoint x: 126, endPoint y: 328, distance: 140.6
click at [126, 328] on div at bounding box center [115, 323] width 36 height 40
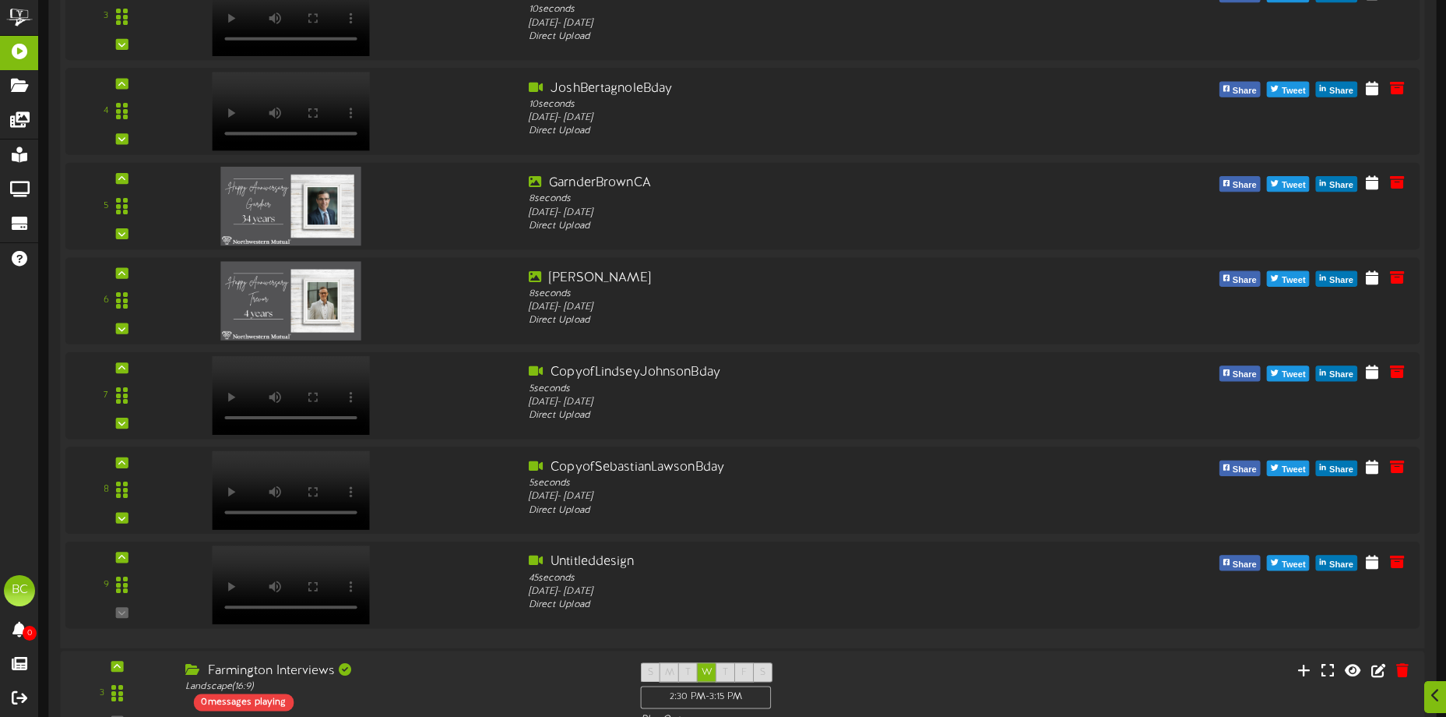
scroll to position [701, 0]
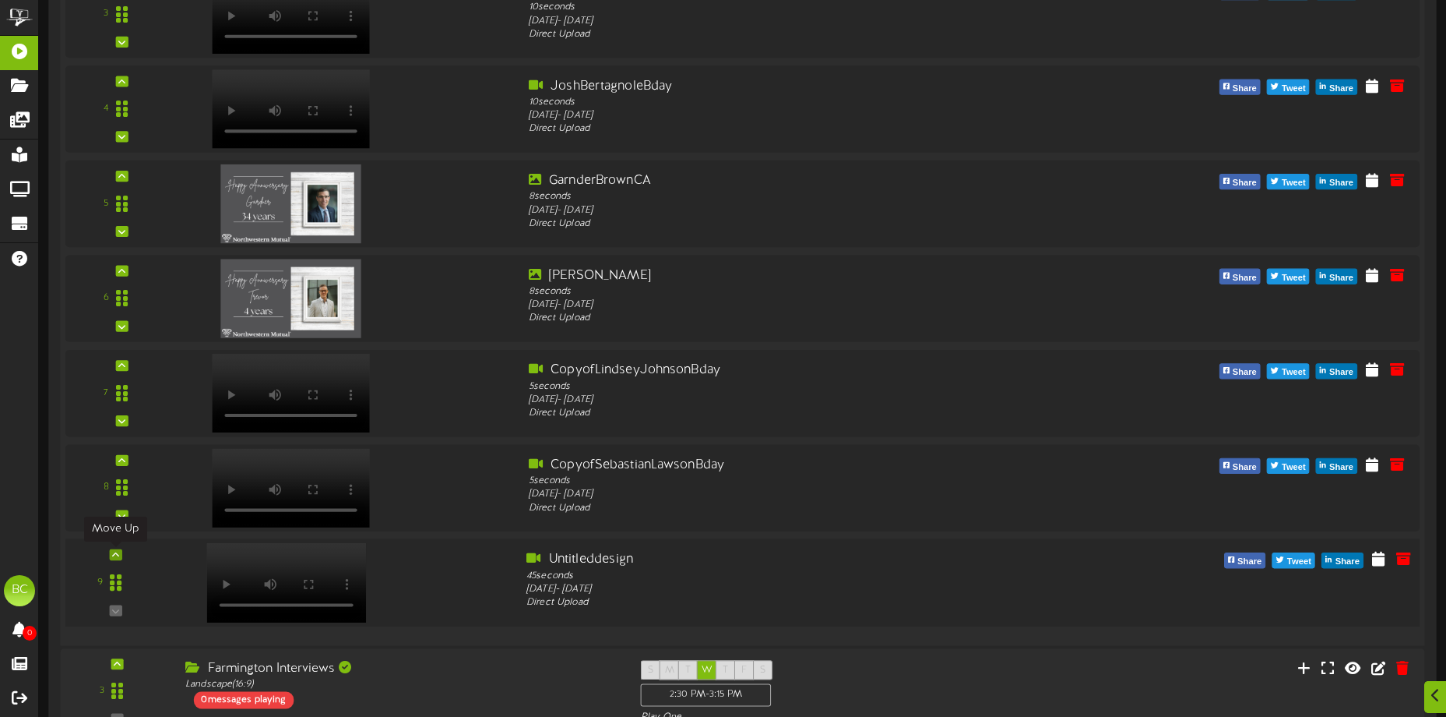
click at [115, 555] on icon at bounding box center [115, 555] width 7 height 8
click at [118, 462] on icon at bounding box center [115, 460] width 7 height 8
click at [115, 364] on icon at bounding box center [115, 365] width 7 height 8
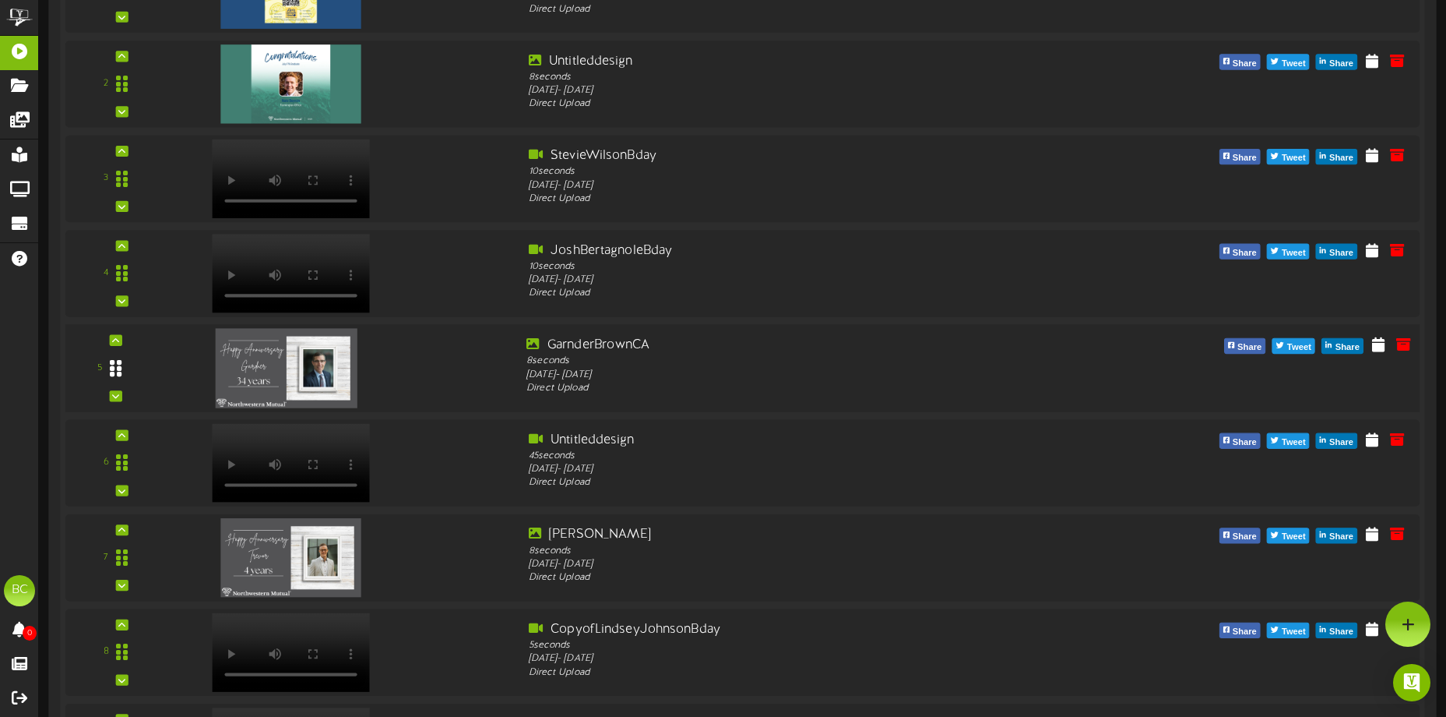
scroll to position [467, 0]
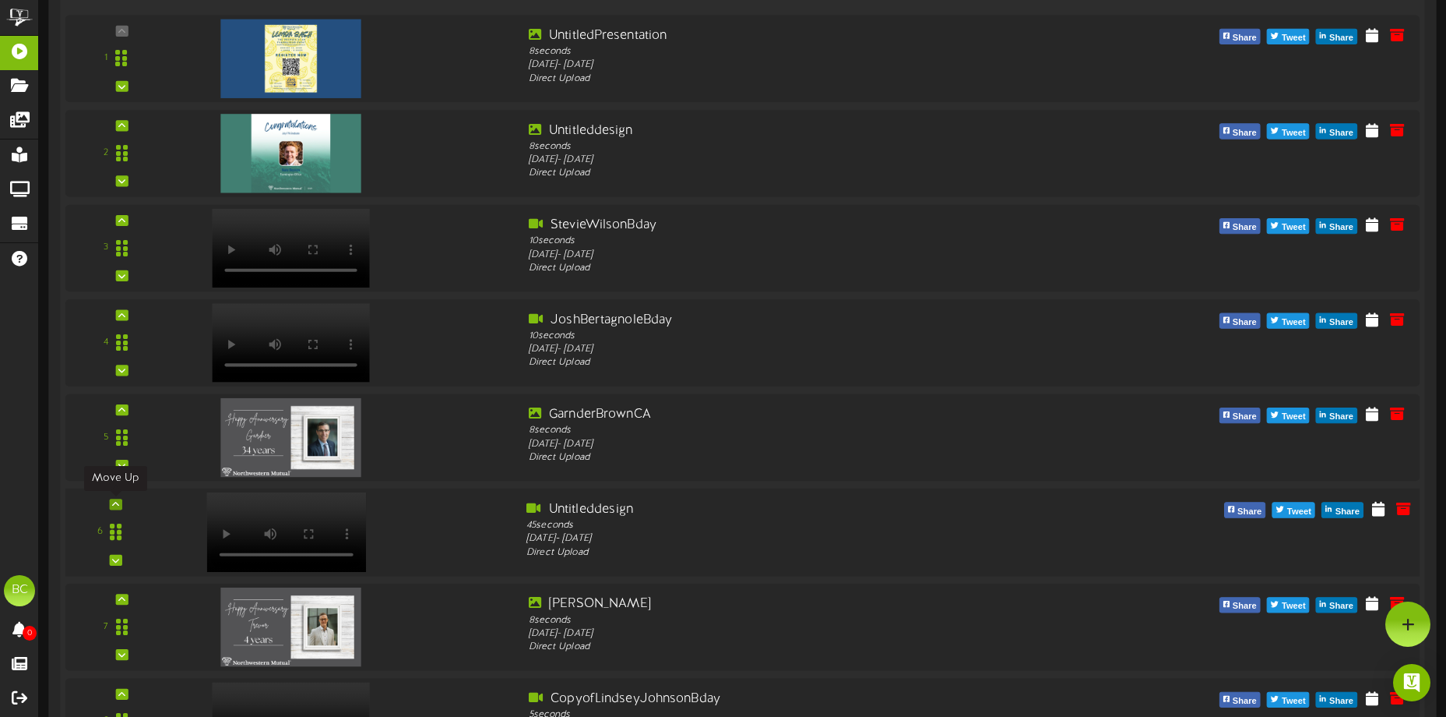
click at [120, 502] on div at bounding box center [115, 503] width 12 height 11
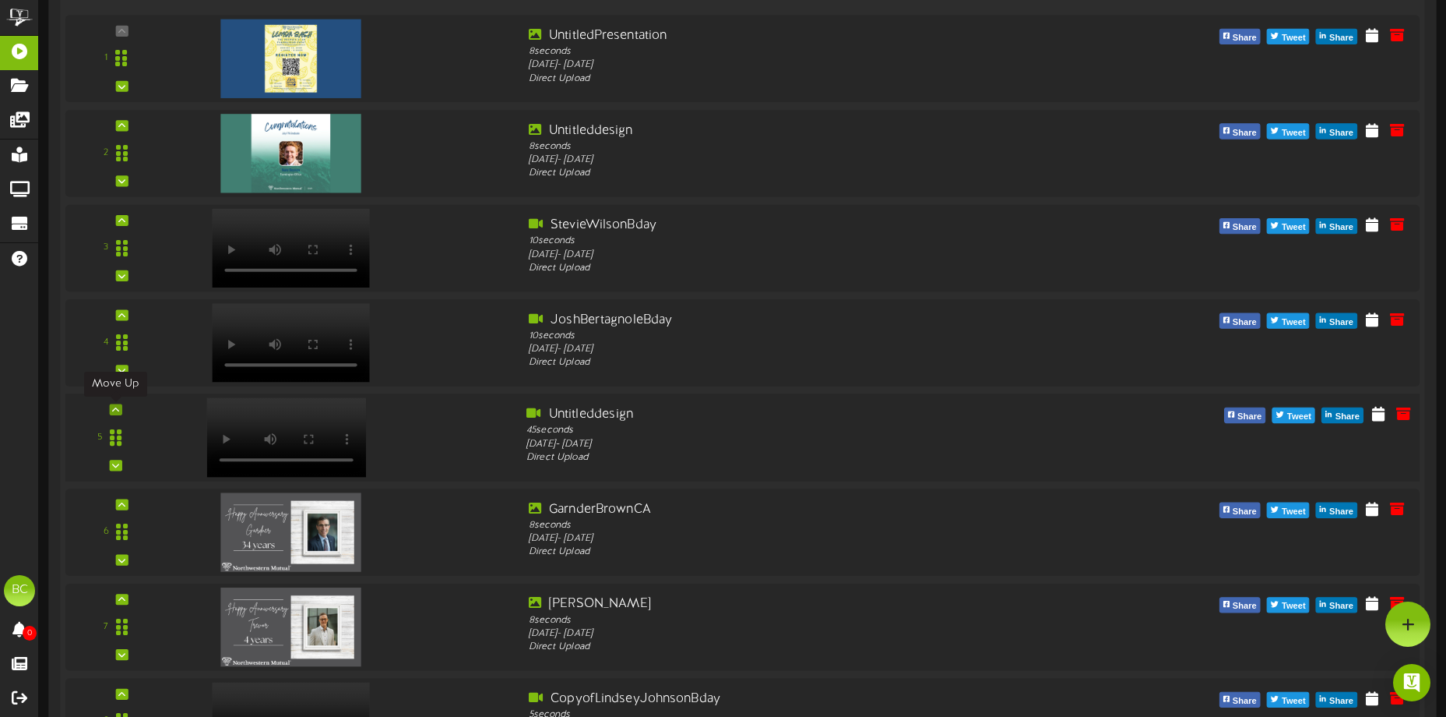
click at [119, 409] on div at bounding box center [115, 409] width 12 height 11
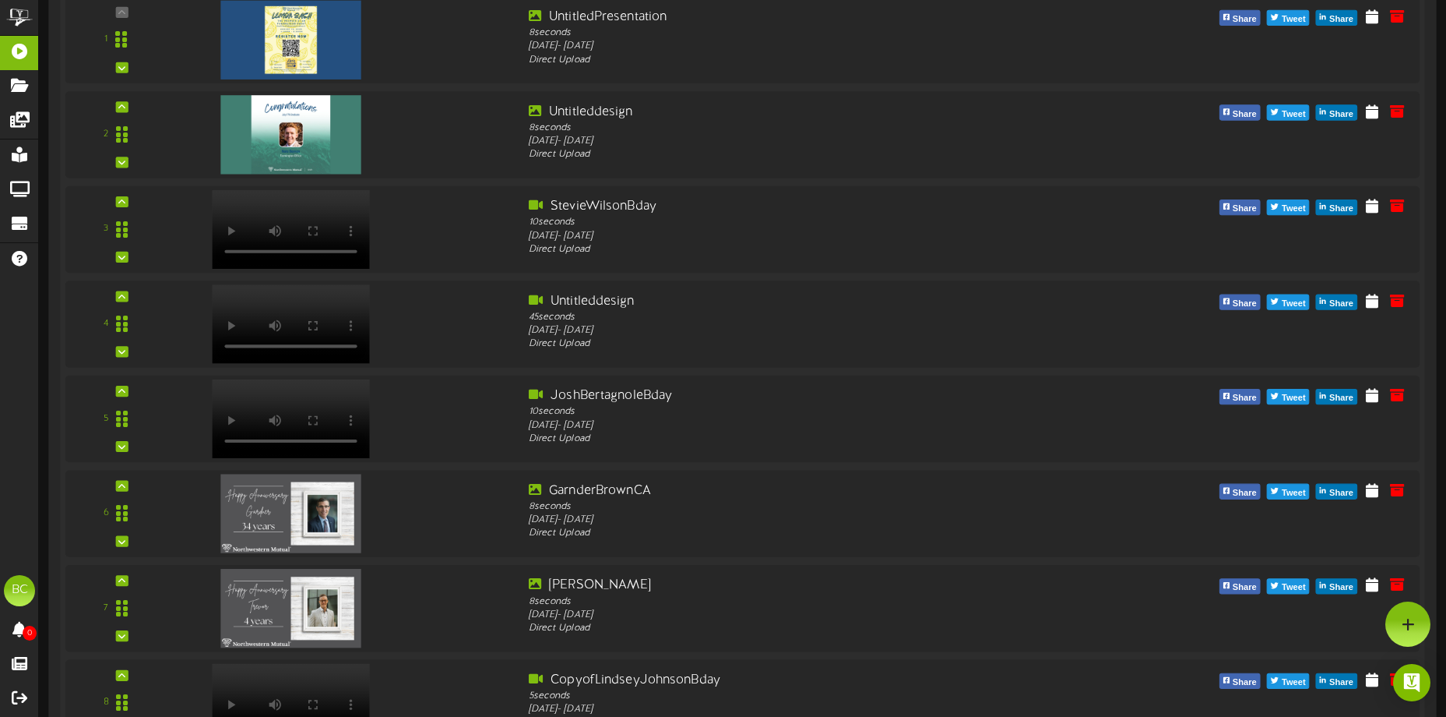
scroll to position [389, 0]
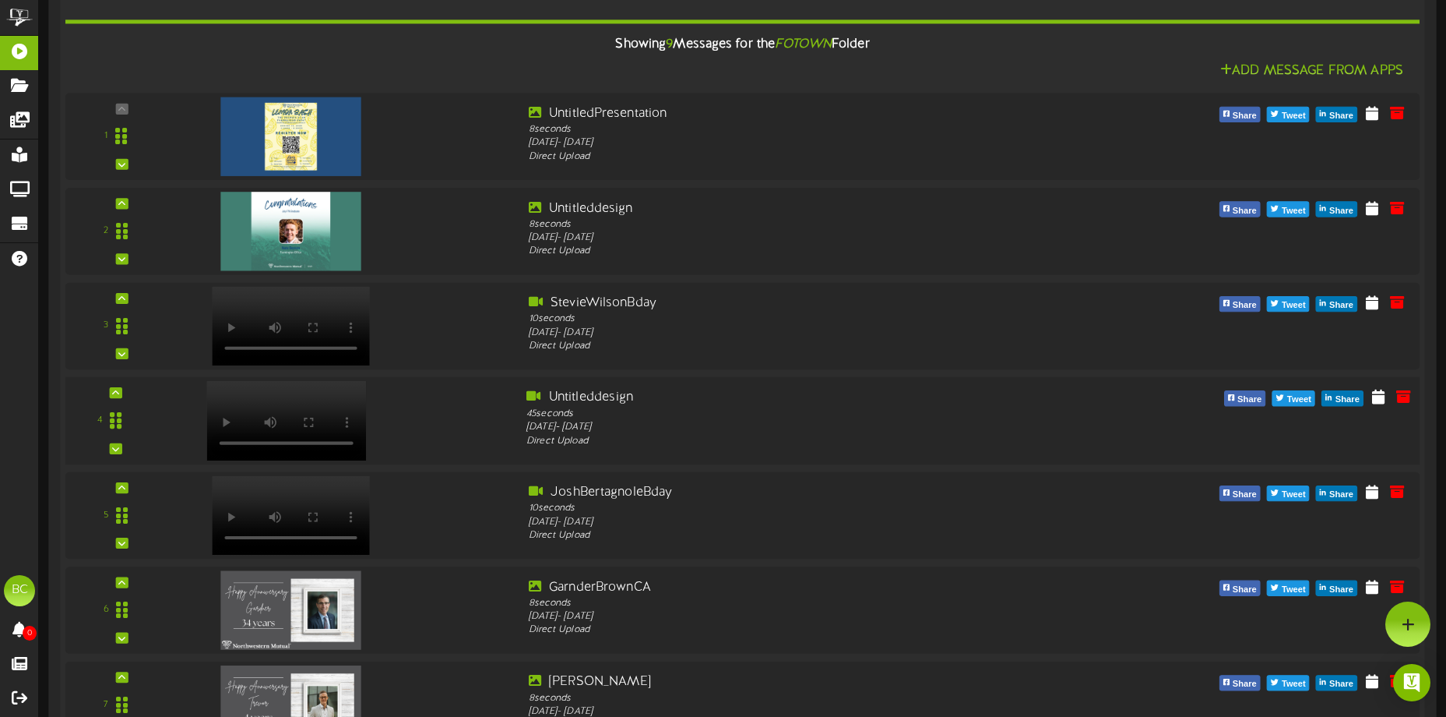
click at [117, 399] on div "4" at bounding box center [115, 421] width 90 height 64
click at [121, 389] on div at bounding box center [115, 392] width 12 height 11
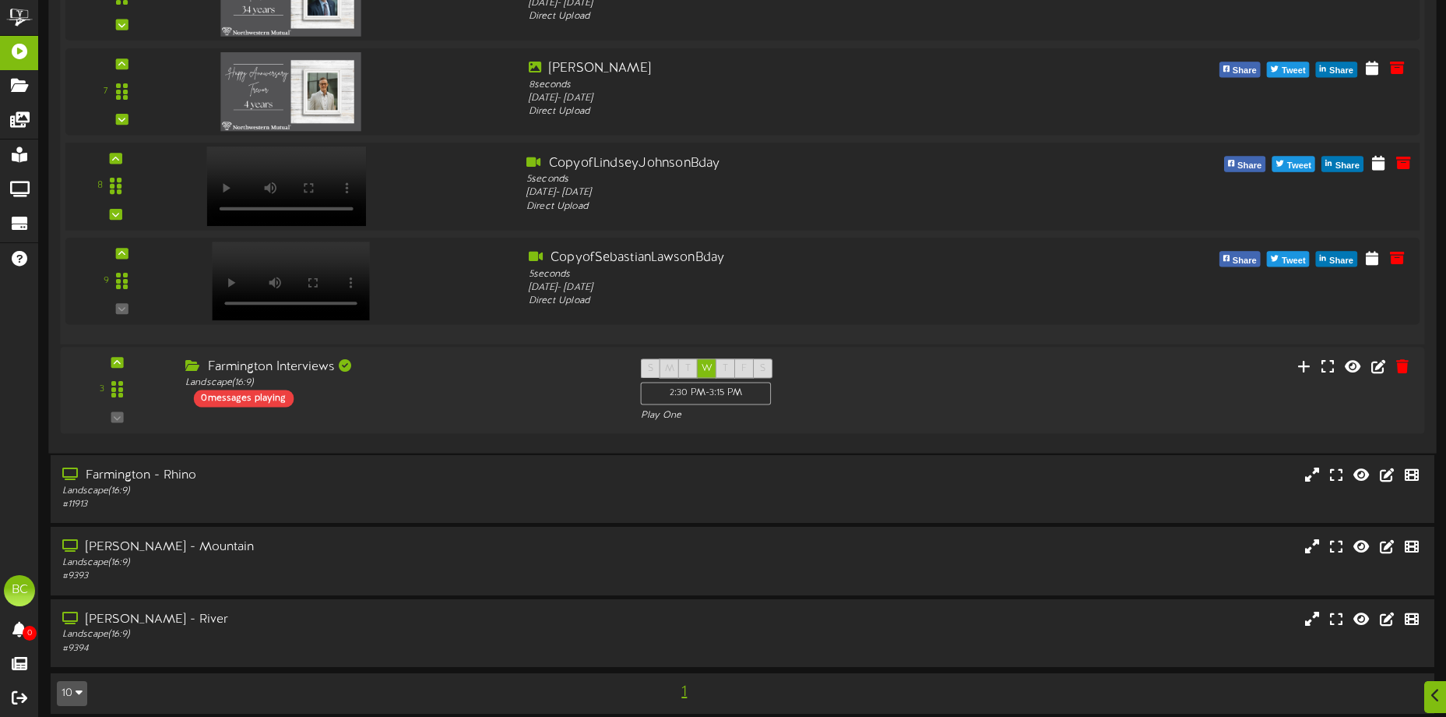
scroll to position [1015, 0]
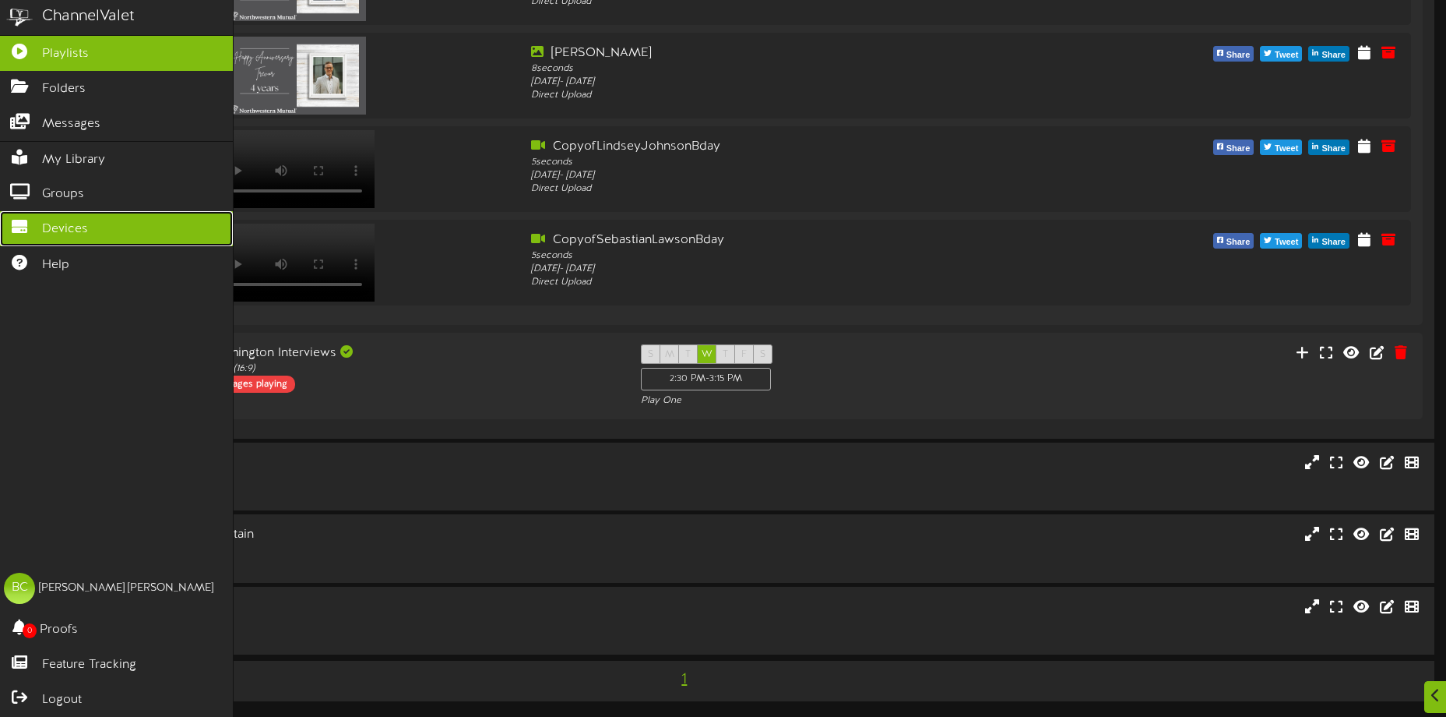
click at [124, 229] on link "Devices" at bounding box center [116, 228] width 233 height 35
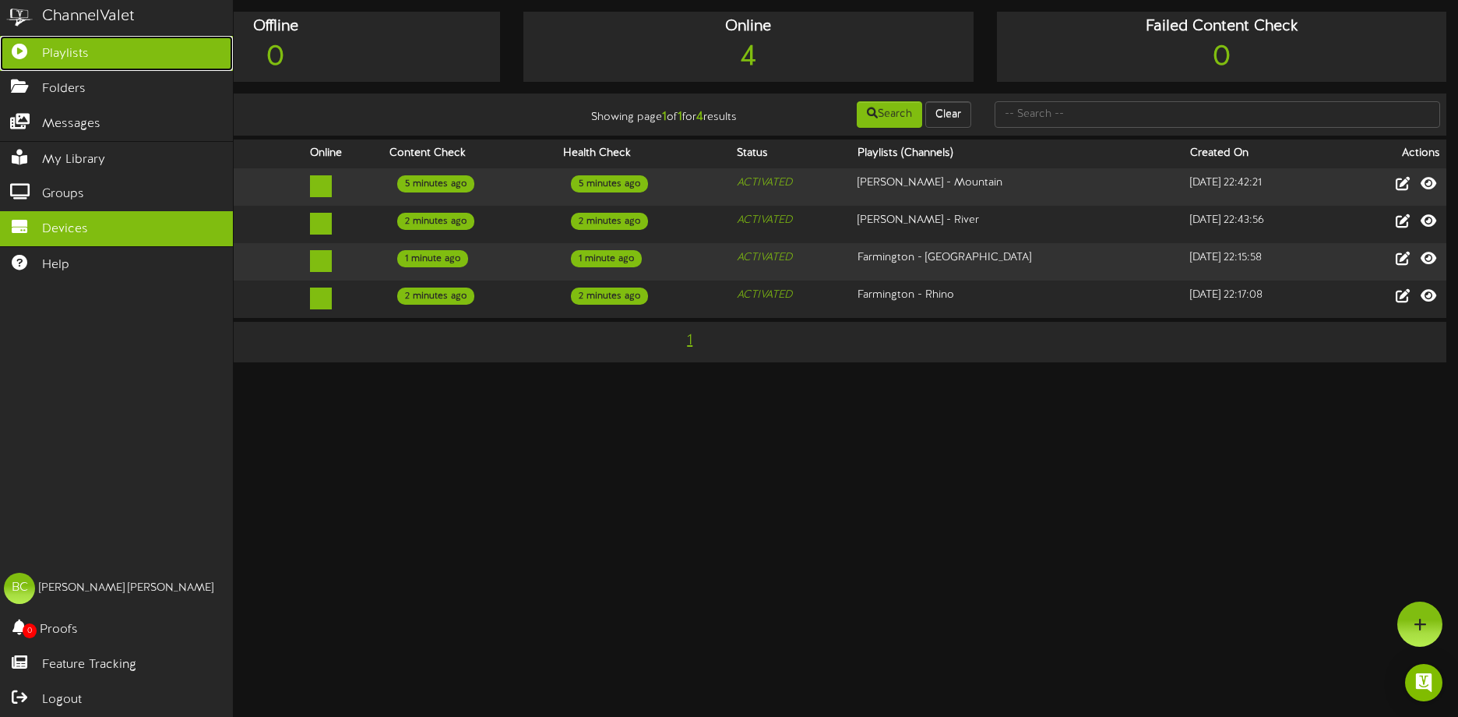
click at [32, 57] on link "Playlists" at bounding box center [116, 53] width 233 height 35
